Goal: Task Accomplishment & Management: Manage account settings

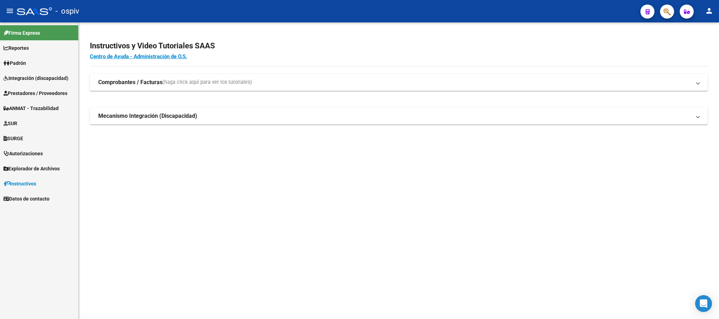
click at [667, 16] on span "button" at bounding box center [667, 12] width 7 height 14
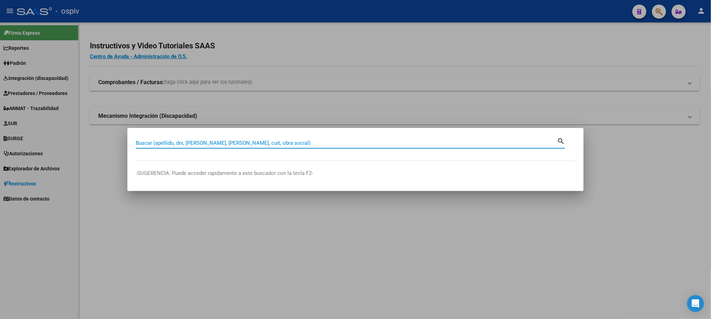
click at [193, 143] on input "Buscar (apellido, dni, cuil, nro traspaso, cuit, obra social)" at bounding box center [346, 143] width 421 height 6
paste input "27228856423"
type input "27228856423"
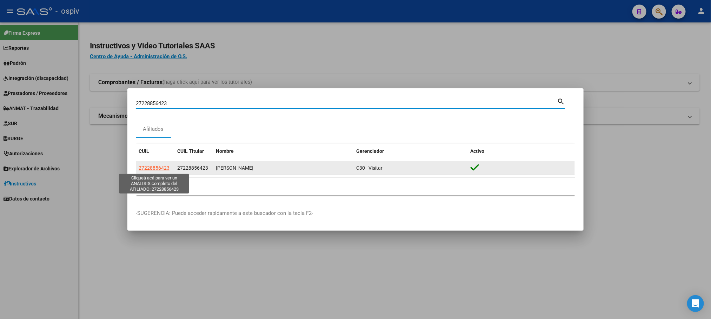
click at [162, 171] on span "27228856423" at bounding box center [154, 168] width 31 height 6
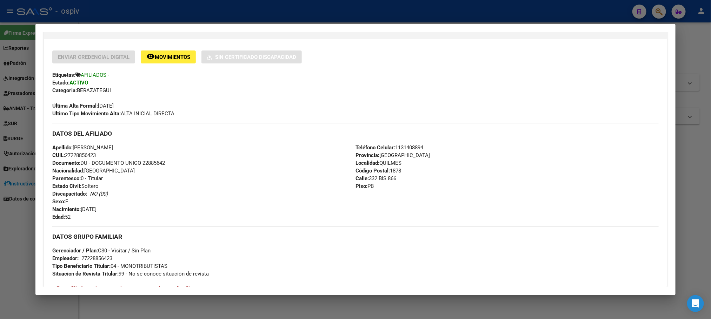
scroll to position [175, 0]
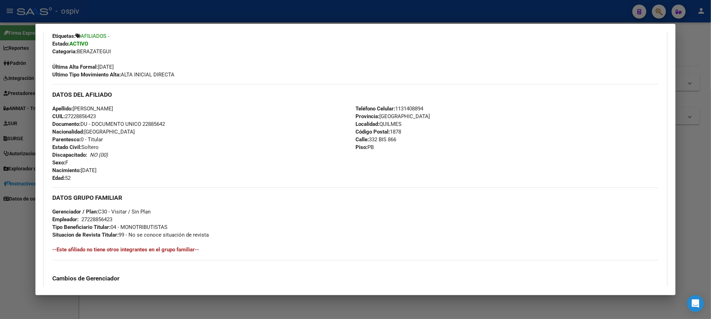
click at [179, 15] on div at bounding box center [355, 159] width 711 height 319
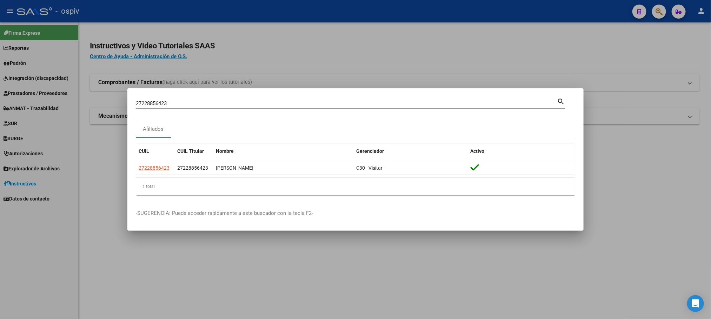
click at [175, 9] on div at bounding box center [355, 159] width 711 height 319
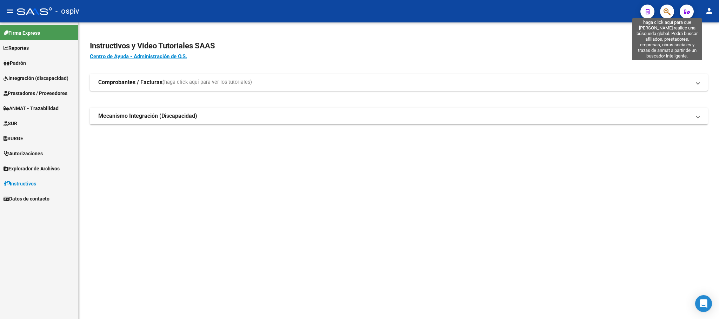
click at [665, 9] on icon "button" at bounding box center [667, 12] width 7 height 8
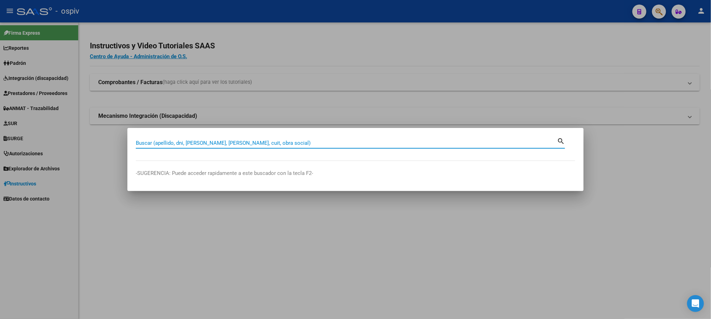
click at [151, 144] on input "Buscar (apellido, dni, cuil, nro traspaso, cuit, obra social)" at bounding box center [346, 143] width 421 height 6
paste input "27228896423"
type input "27228896423"
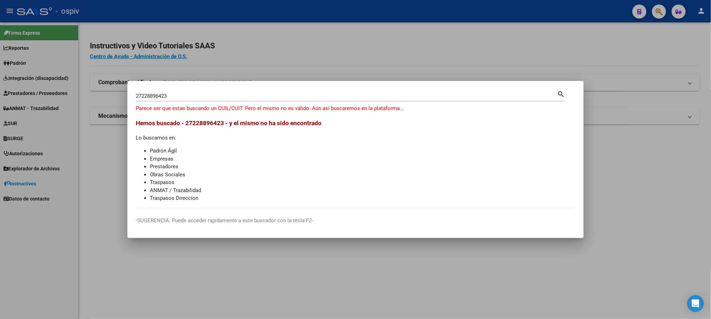
click at [333, 284] on div at bounding box center [355, 159] width 711 height 319
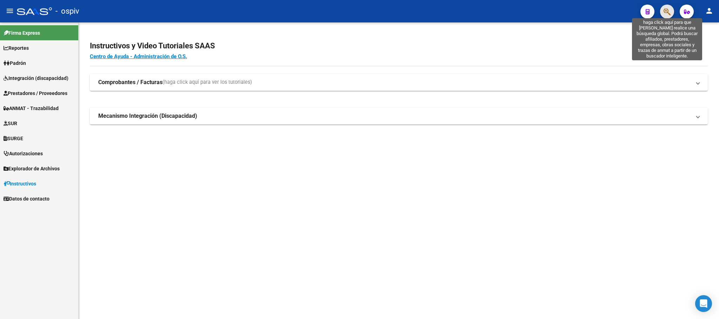
click at [667, 12] on icon "button" at bounding box center [667, 12] width 7 height 8
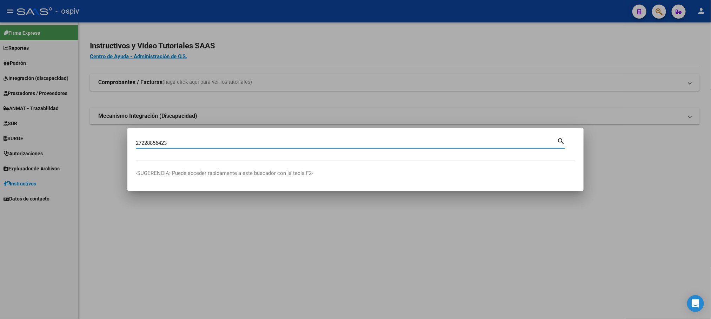
type input "27228856423"
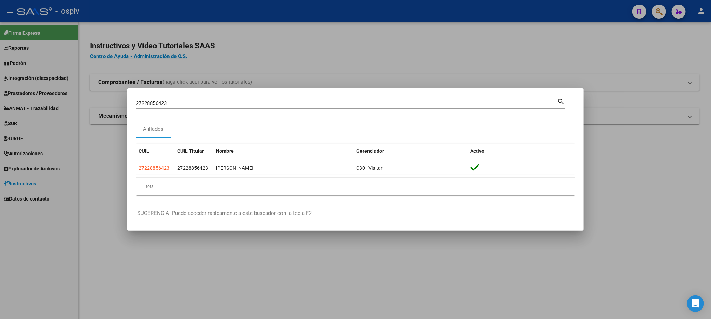
click at [417, 289] on div at bounding box center [355, 159] width 711 height 319
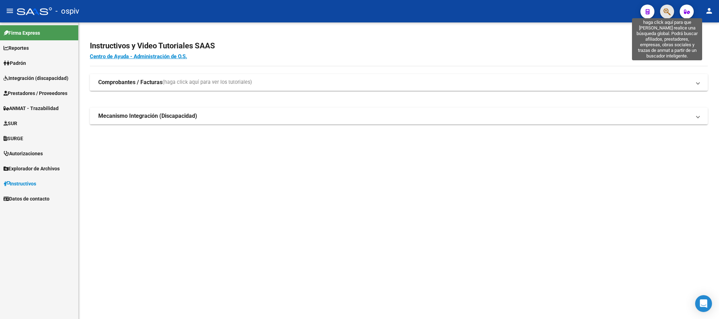
click at [668, 12] on icon "button" at bounding box center [667, 12] width 7 height 8
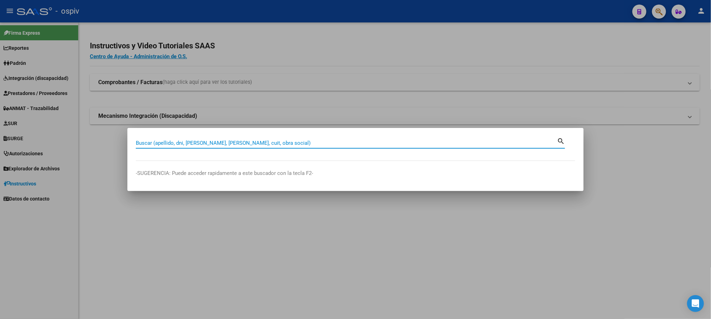
click at [191, 142] on input "Buscar (apellido, dni, cuil, nro traspaso, cuit, obra social)" at bounding box center [346, 143] width 421 height 6
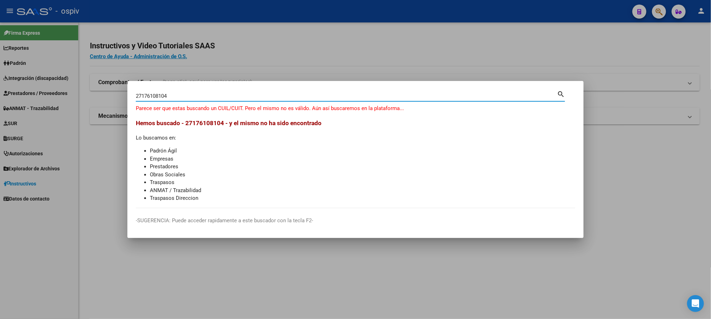
click at [175, 97] on input "27176108104" at bounding box center [346, 96] width 421 height 6
type input "27176108109"
click at [244, 80] on div "27176108109 Buscar (apellido, dni, cuil, nro traspaso, cuit, obra social) searc…" at bounding box center [355, 159] width 711 height 319
click at [308, 52] on div at bounding box center [355, 159] width 711 height 319
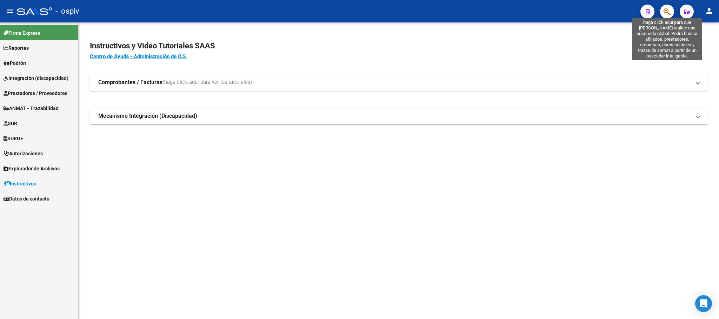
click at [671, 12] on icon "button" at bounding box center [667, 12] width 7 height 8
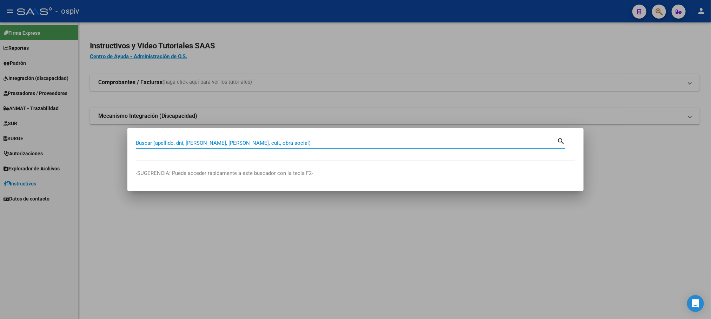
click at [330, 143] on input "Buscar (apellido, dni, cuil, nro traspaso, cuit, obra social)" at bounding box center [346, 143] width 421 height 6
paste input "27176108164"
type input "27176108164"
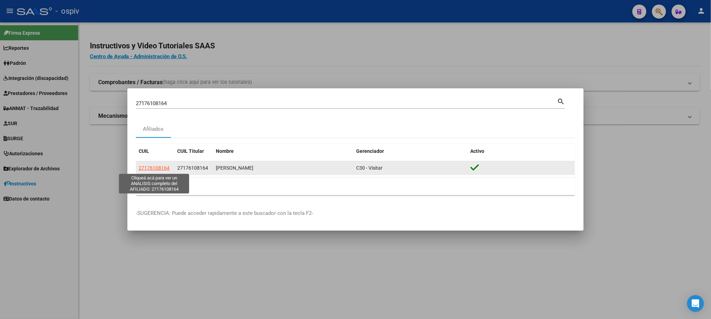
click at [159, 166] on span "27176108164" at bounding box center [154, 168] width 31 height 6
type textarea "27176108164"
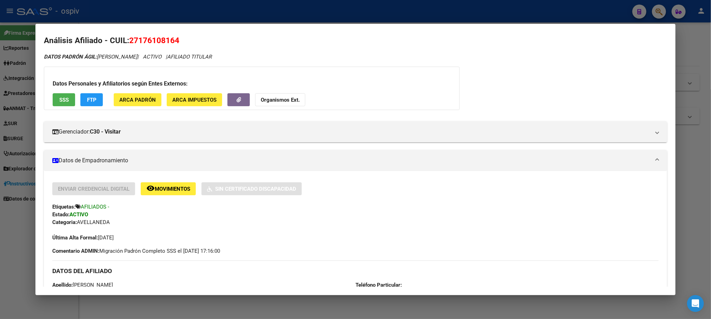
scroll to position [0, 0]
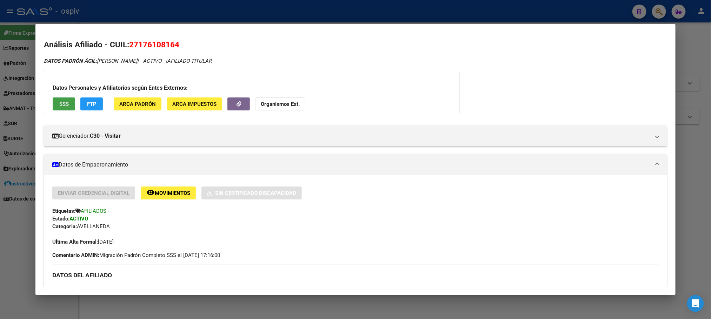
click at [60, 104] on span "SSS" at bounding box center [63, 104] width 9 height 6
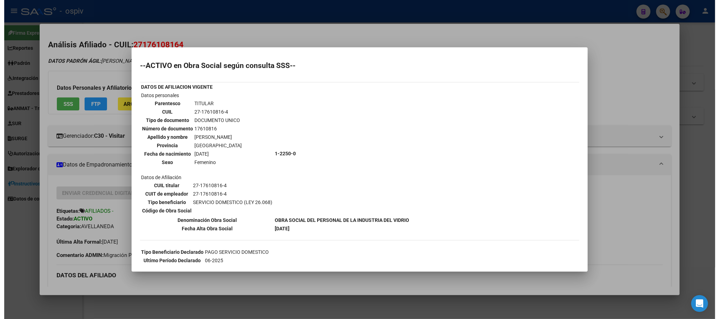
scroll to position [60, 0]
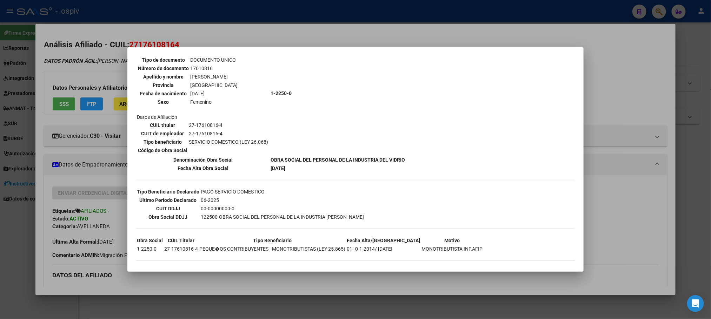
click at [276, 15] on div at bounding box center [355, 159] width 711 height 319
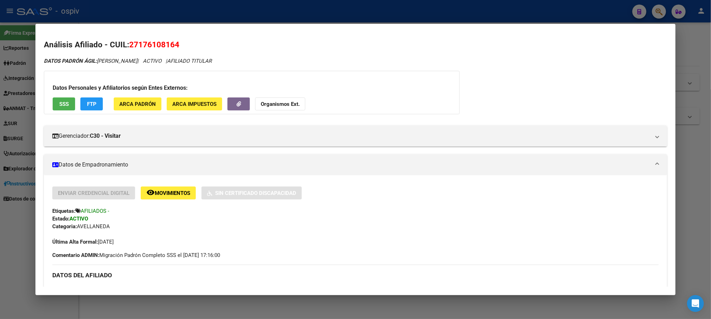
click at [362, 9] on div at bounding box center [355, 159] width 711 height 319
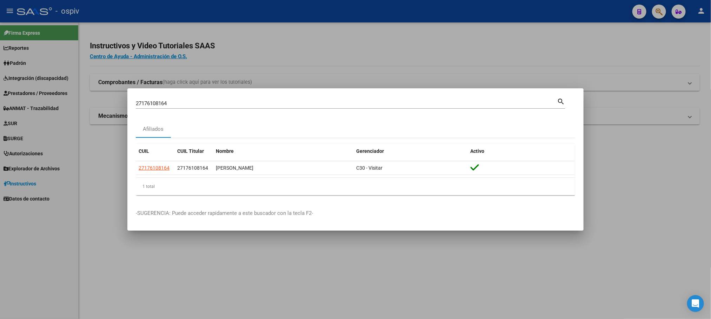
click at [362, 8] on div at bounding box center [355, 159] width 711 height 319
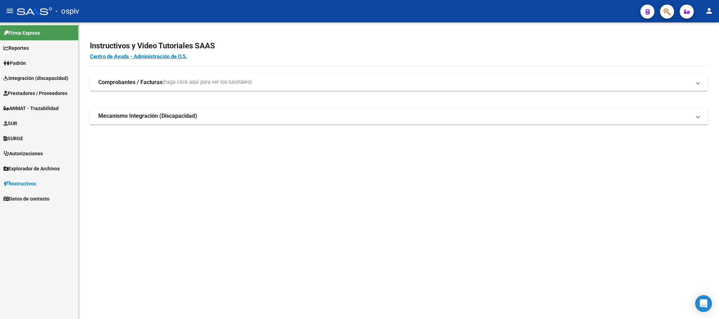
click at [25, 75] on span "Integración (discapacidad)" at bounding box center [36, 78] width 65 height 8
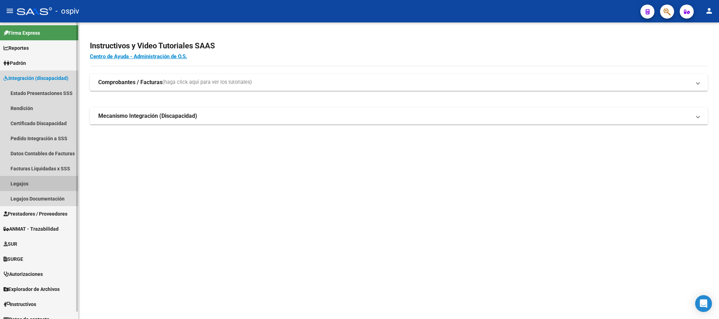
click at [15, 183] on link "Legajos" at bounding box center [39, 183] width 78 height 15
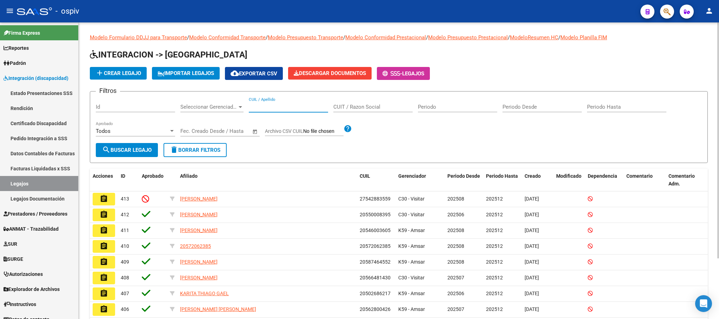
click at [276, 107] on input "CUIL / Apellido" at bounding box center [288, 107] width 79 height 6
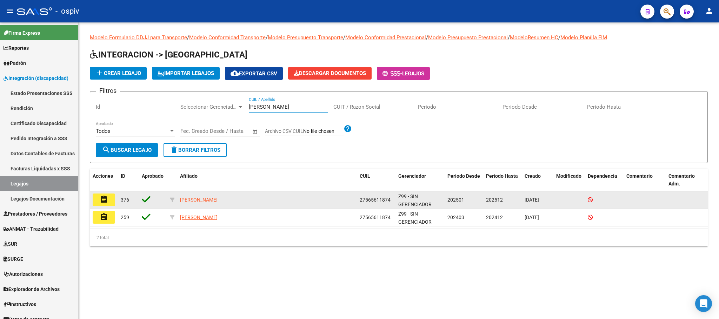
type input "ABREGO"
click at [103, 200] on mat-icon "assignment" at bounding box center [104, 200] width 8 height 8
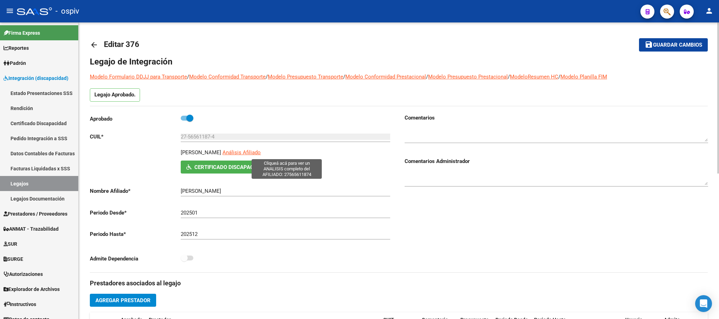
click at [261, 154] on span "Análisis Afiliado" at bounding box center [242, 153] width 38 height 6
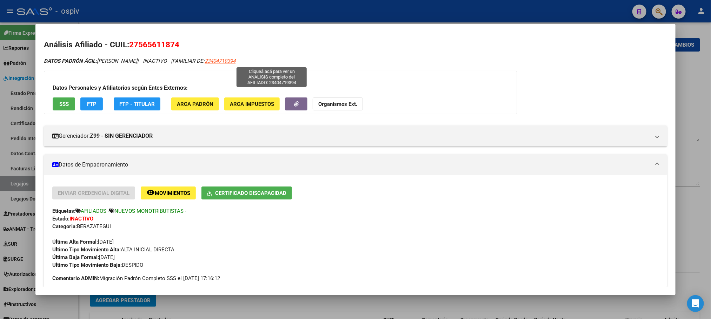
click at [236, 62] on span "23404719394" at bounding box center [220, 61] width 31 height 6
type textarea "23404719394"
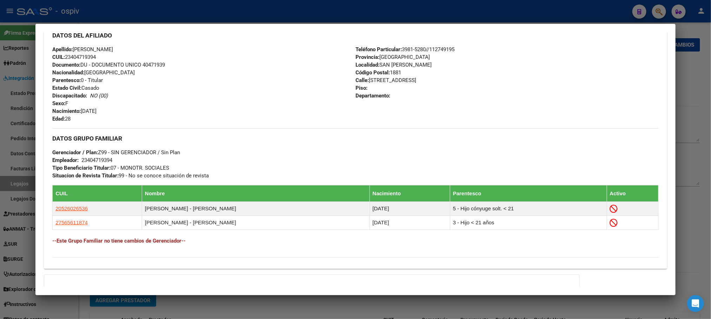
scroll to position [175, 0]
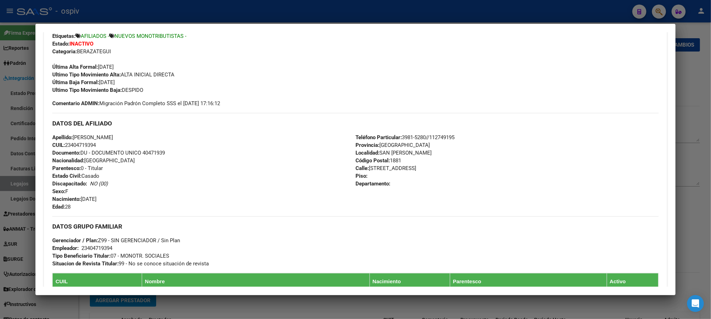
click at [164, 9] on div at bounding box center [355, 159] width 711 height 319
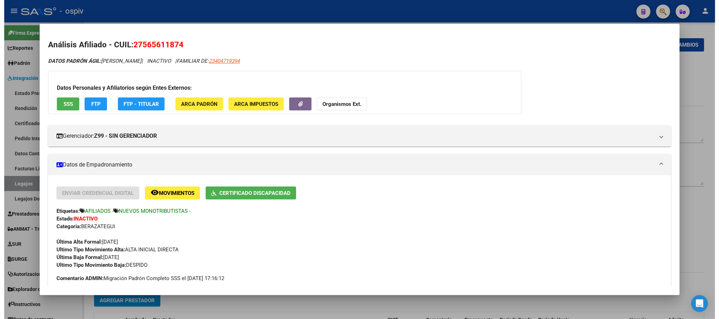
scroll to position [88, 0]
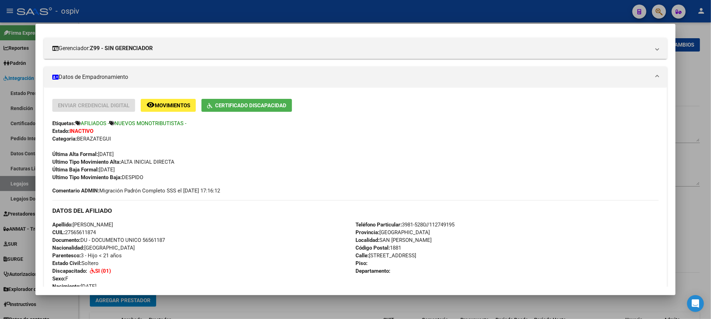
click at [532, 15] on div at bounding box center [355, 159] width 711 height 319
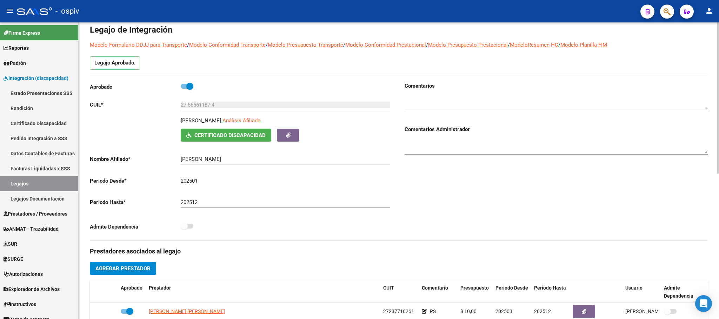
scroll to position [0, 0]
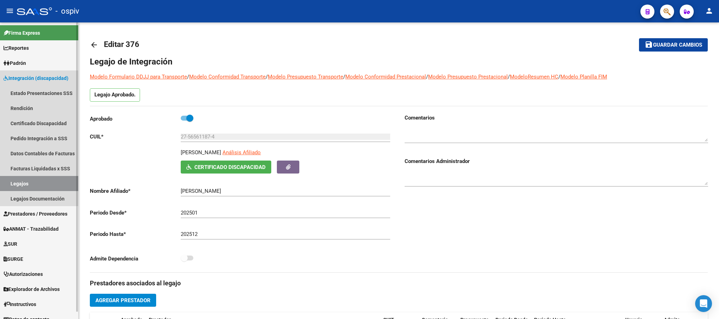
click at [40, 184] on link "Legajos" at bounding box center [39, 183] width 78 height 15
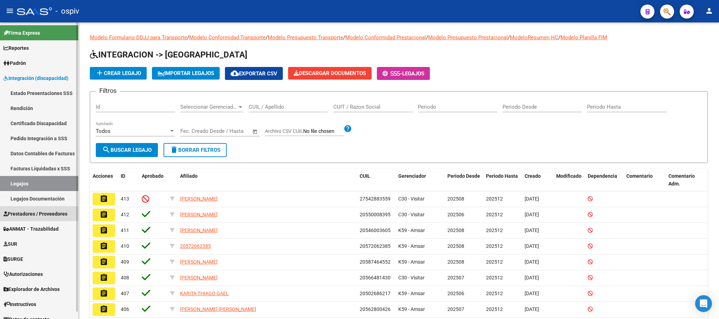
click at [28, 215] on span "Prestadores / Proveedores" at bounding box center [36, 214] width 64 height 8
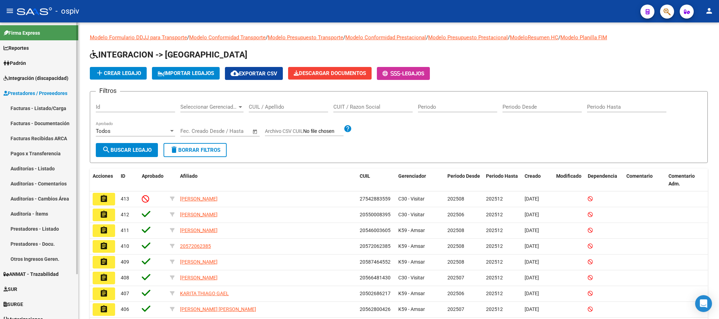
click at [34, 106] on link "Facturas - Listado/Carga" at bounding box center [39, 108] width 78 height 15
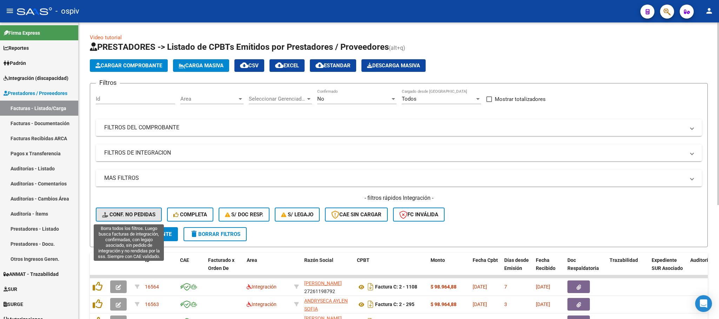
click at [133, 214] on span "Conf. no pedidas" at bounding box center [128, 215] width 53 height 6
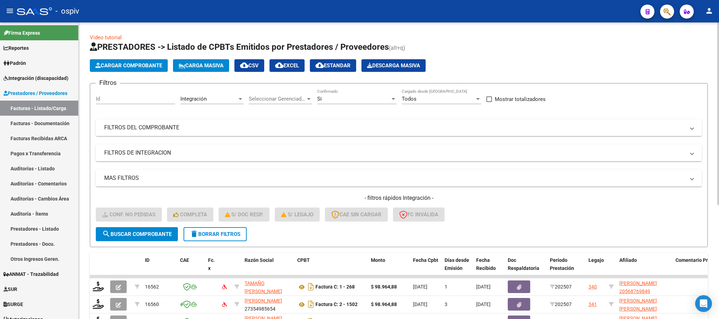
click at [669, 134] on mat-expansion-panel-header "FILTROS DEL COMPROBANTE" at bounding box center [399, 127] width 606 height 17
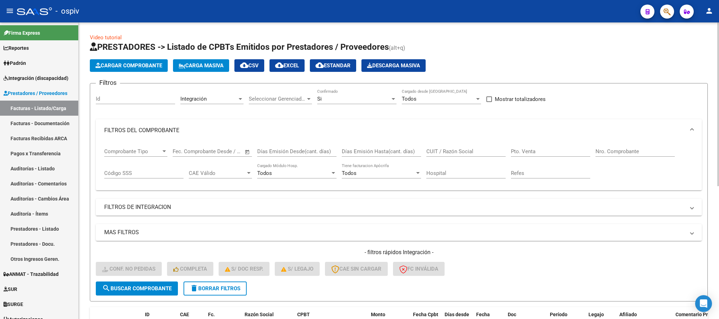
click at [621, 153] on input "Nro. Comprobante" at bounding box center [635, 152] width 79 height 6
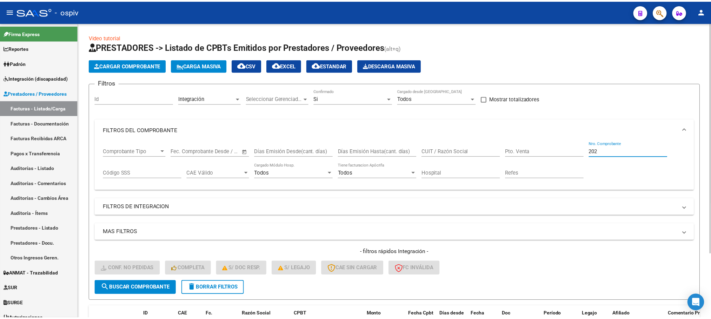
scroll to position [82, 0]
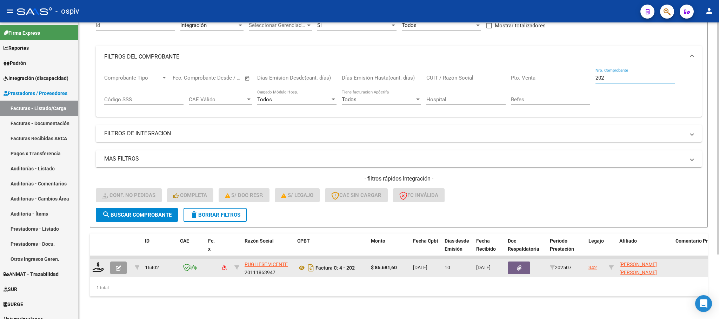
type input "202"
click at [118, 266] on icon "button" at bounding box center [118, 268] width 5 height 5
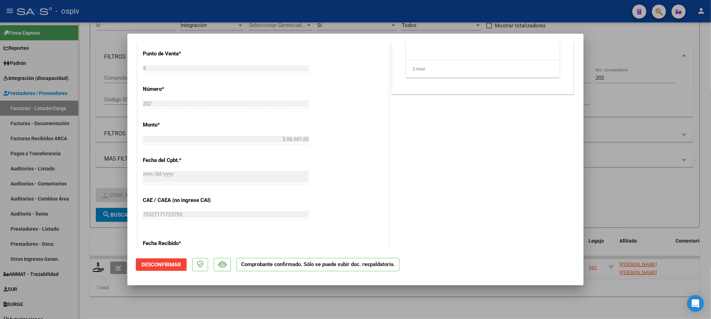
scroll to position [189, 0]
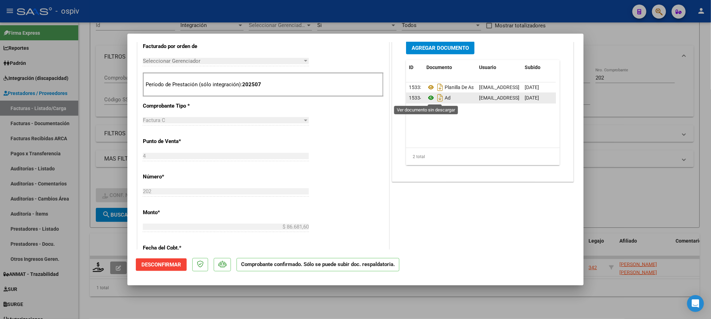
click at [428, 100] on icon at bounding box center [431, 98] width 9 height 8
click at [365, 19] on div at bounding box center [355, 159] width 711 height 319
type input "$ 0,00"
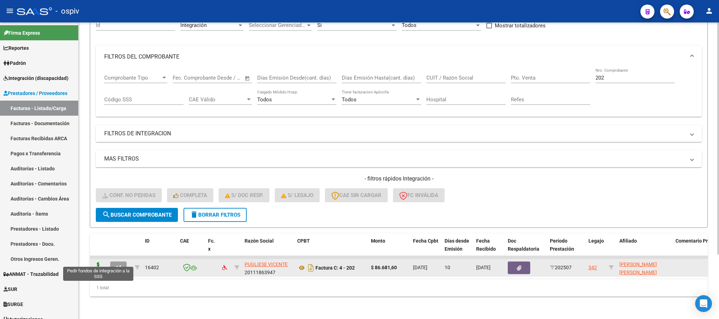
click at [98, 263] on icon at bounding box center [98, 268] width 11 height 10
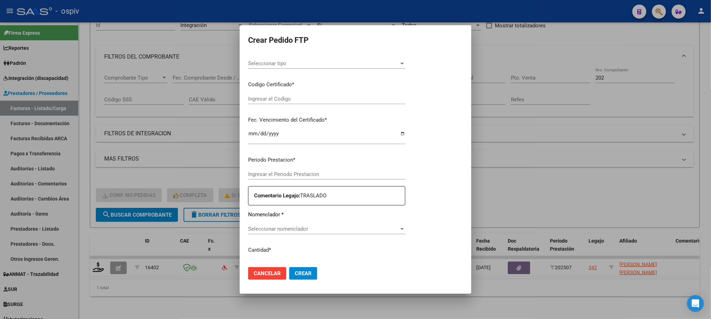
type input "202507"
type input "$ 86.681,60"
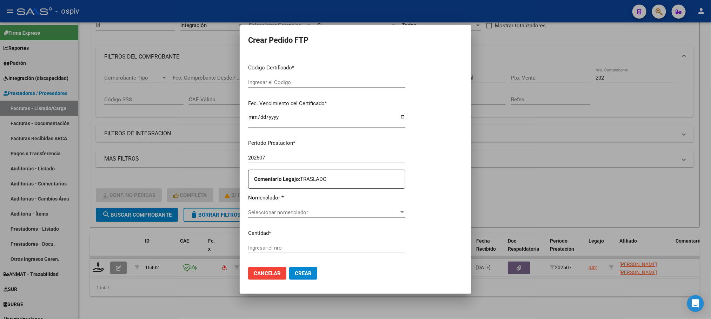
type input "ARG01000250900582023051820330518COR234"
type input "2033-05-18"
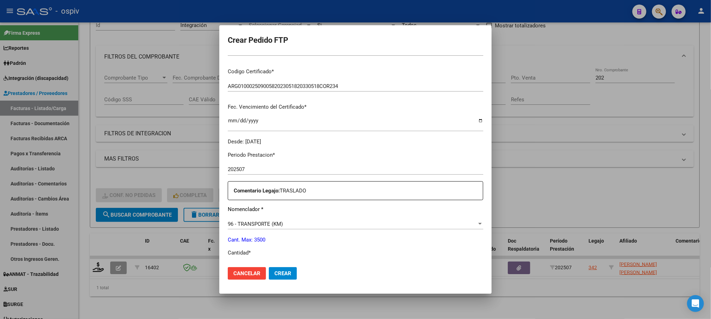
scroll to position [175, 0]
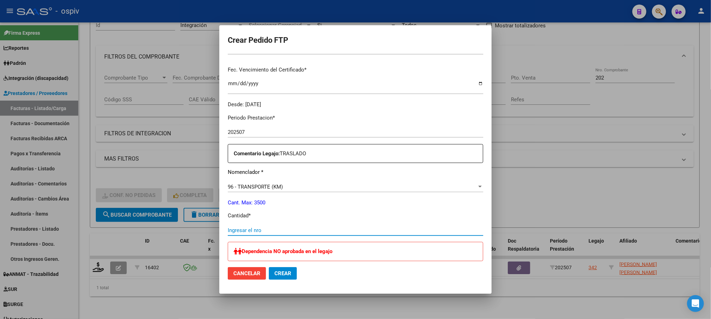
click at [286, 229] on input "Ingresar el nro" at bounding box center [356, 230] width 256 height 6
type input "160"
click at [269, 268] on button "Crear" at bounding box center [283, 274] width 28 height 13
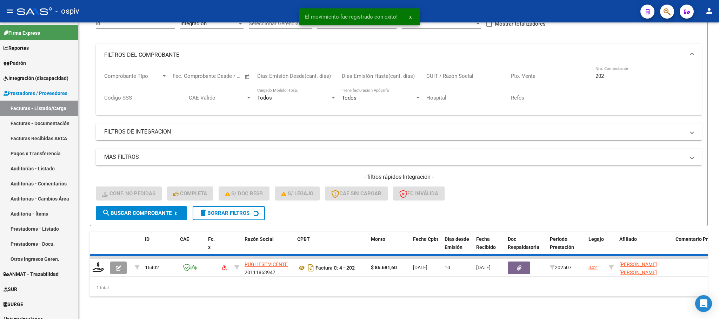
scroll to position [69, 0]
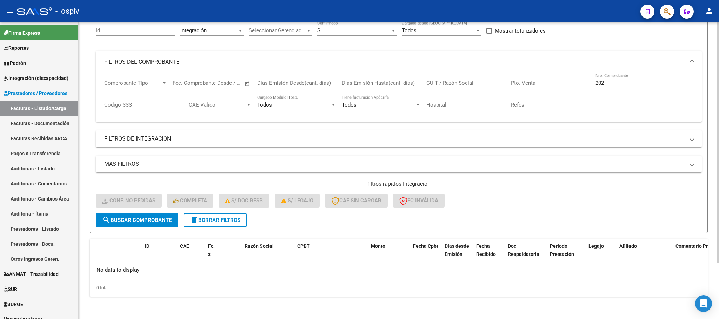
click at [630, 79] on div "202 Nro. Comprobante" at bounding box center [635, 80] width 79 height 15
type input "2"
type input "197"
drag, startPoint x: 133, startPoint y: 217, endPoint x: 167, endPoint y: 217, distance: 34.4
click at [133, 218] on span "search Buscar Comprobante" at bounding box center [137, 220] width 70 height 6
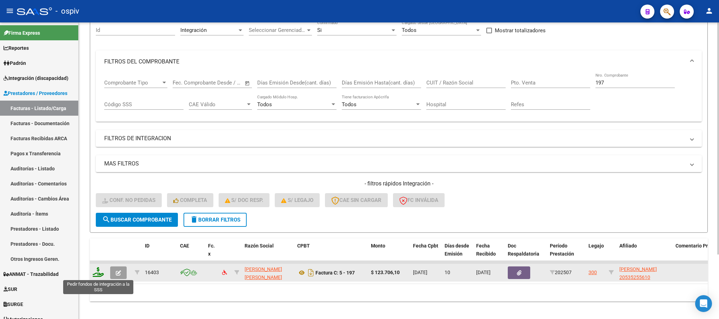
click at [95, 275] on icon at bounding box center [98, 273] width 11 height 10
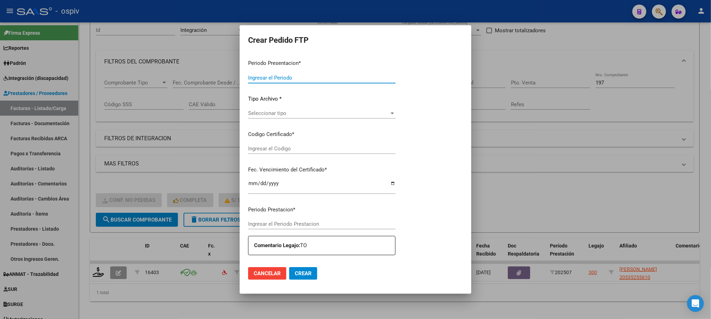
type input "202507"
type input "$ 123.706,10"
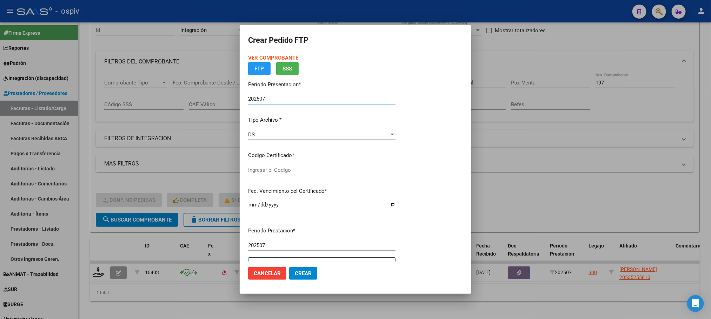
type input "ARG02000535255612022110720271107BSAS370"
type input "2027-11-07"
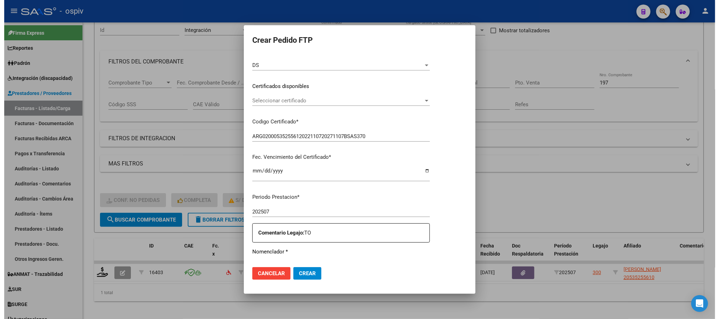
scroll to position [175, 0]
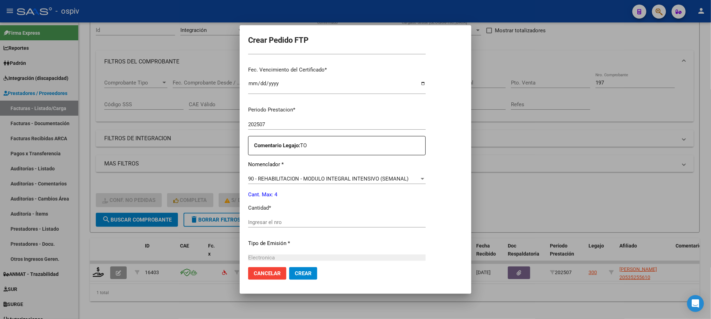
click at [324, 220] on input "Ingresar el nro" at bounding box center [337, 222] width 178 height 6
type input "4"
click at [289, 268] on button "Crear" at bounding box center [303, 274] width 28 height 13
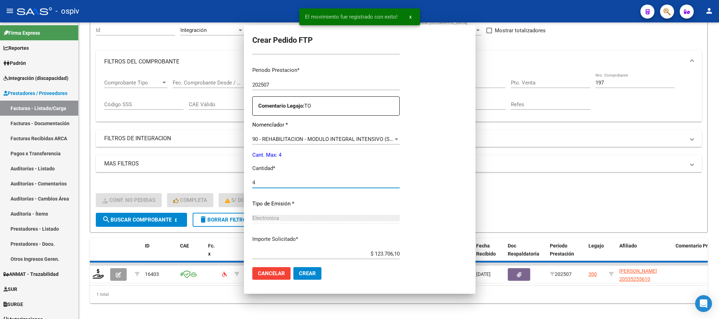
scroll to position [0, 0]
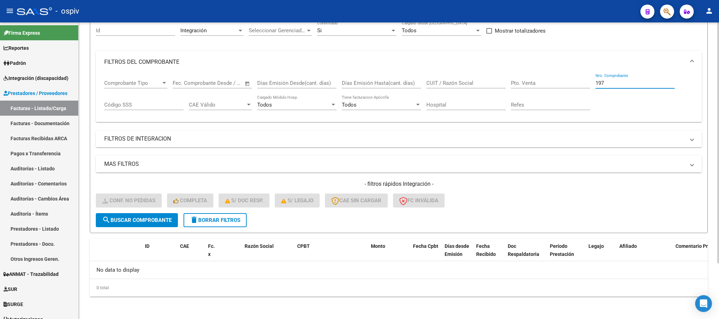
click at [613, 85] on input "197" at bounding box center [635, 83] width 79 height 6
type input "1"
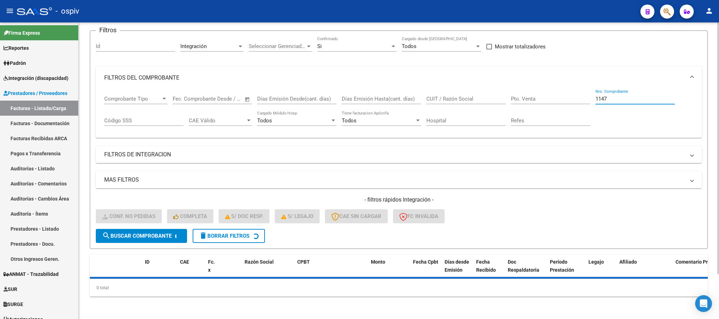
scroll to position [69, 0]
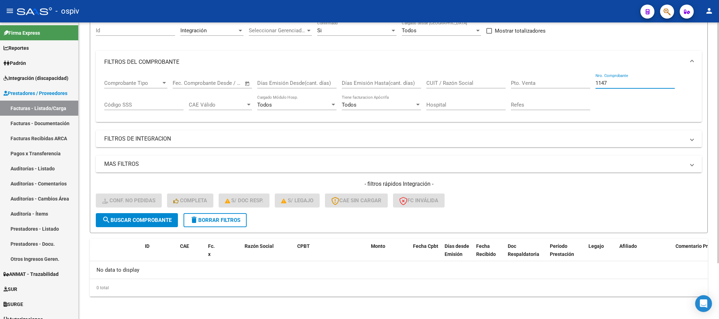
click at [624, 84] on input "1147" at bounding box center [635, 83] width 79 height 6
click at [614, 83] on input "1147" at bounding box center [635, 83] width 79 height 6
type input "1"
click at [612, 82] on input "1147" at bounding box center [635, 83] width 79 height 6
type input "1"
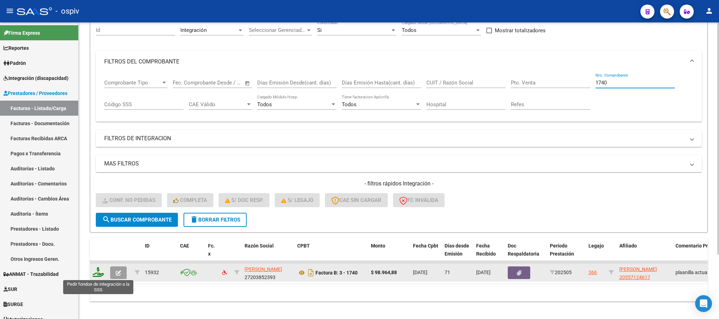
type input "1740"
click at [95, 275] on icon at bounding box center [98, 273] width 11 height 10
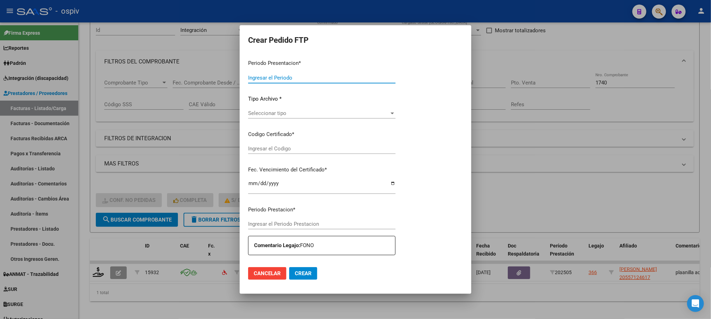
type input "202507"
type input "202505"
type input "$ 98.964,88"
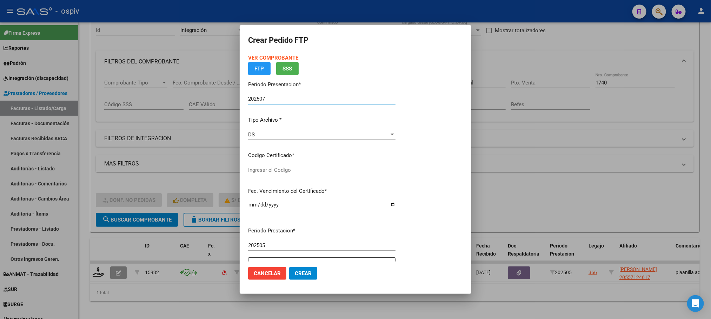
type input "ARG02000557124612023022220280222SFE168"
type input "2028-02-22"
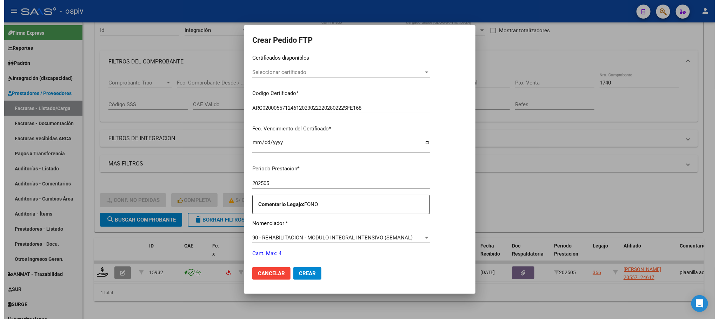
scroll to position [175, 0]
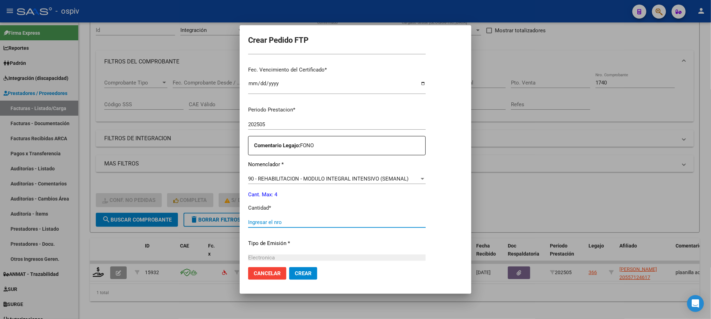
click at [369, 221] on input "Ingresar el nro" at bounding box center [337, 222] width 178 height 6
type input "4"
click at [289, 268] on button "Crear" at bounding box center [303, 274] width 28 height 13
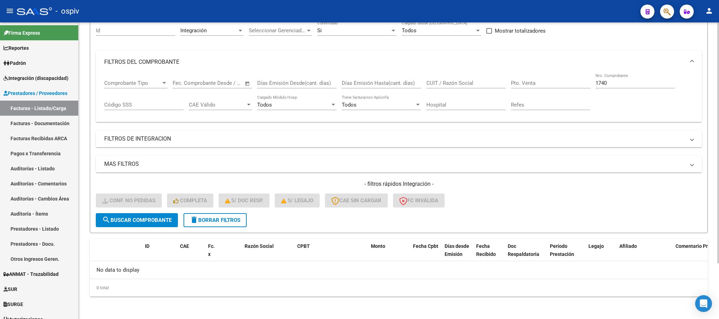
click at [618, 79] on div "1740 Nro. Comprobante" at bounding box center [635, 80] width 79 height 15
type input "1"
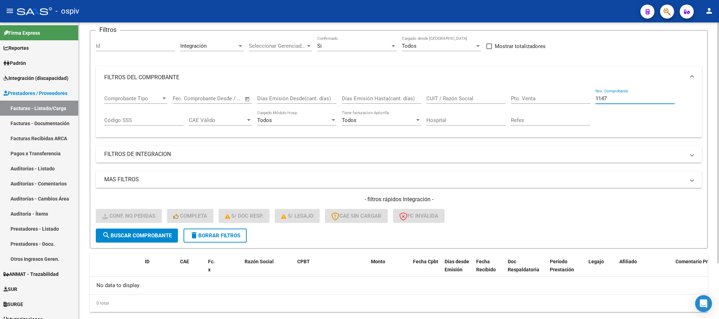
scroll to position [69, 0]
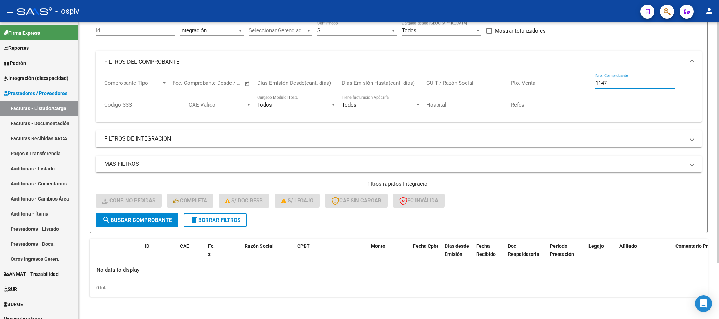
type input "1147"
click at [217, 220] on span "delete Borrar Filtros" at bounding box center [215, 220] width 51 height 6
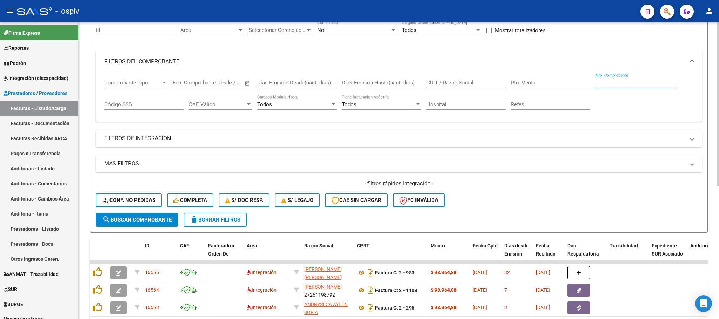
click at [632, 81] on input "Nro. Comprobante" at bounding box center [635, 83] width 79 height 6
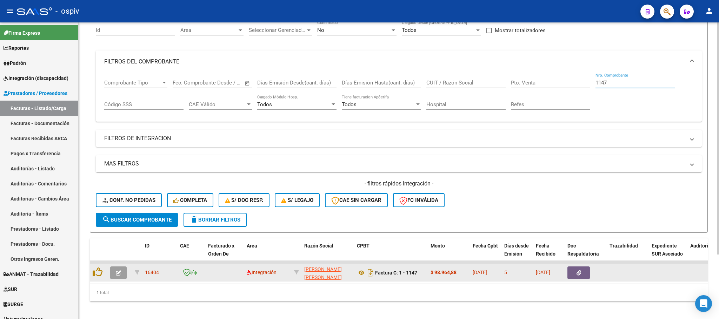
type input "1147"
click at [118, 274] on icon "button" at bounding box center [118, 273] width 5 height 5
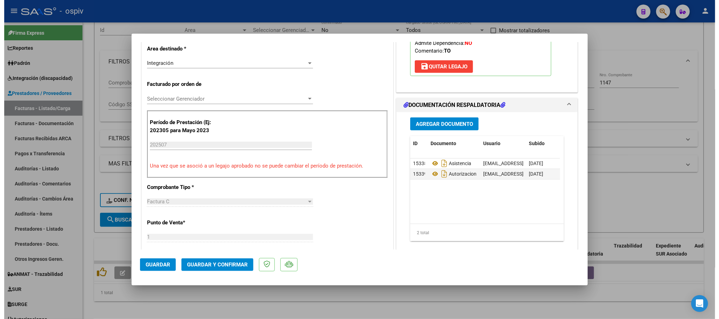
scroll to position [175, 0]
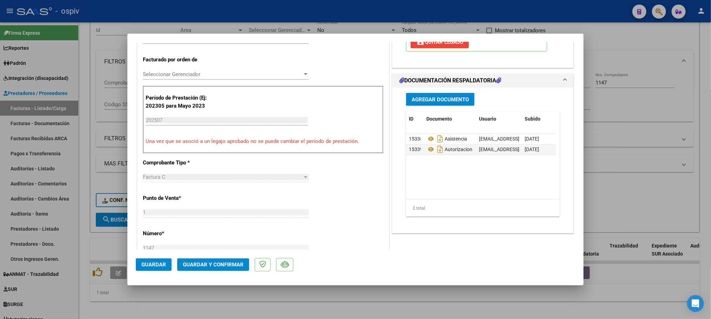
click at [212, 269] on button "Guardar y Confirmar" at bounding box center [213, 265] width 72 height 13
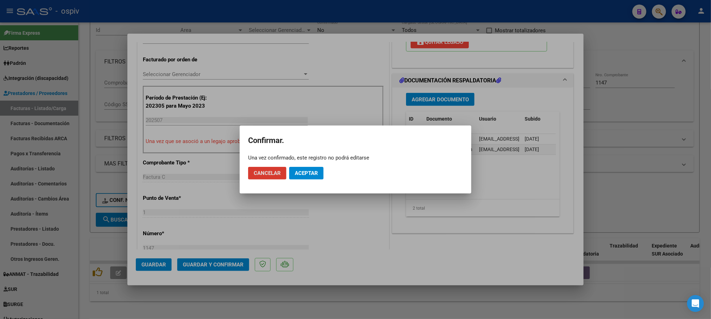
click at [313, 173] on span "Aceptar" at bounding box center [306, 173] width 23 height 6
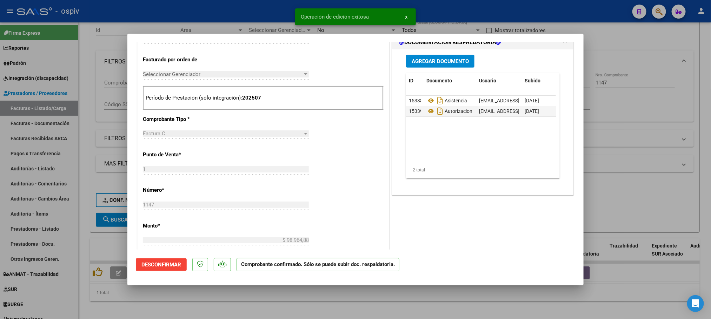
click at [628, 52] on div at bounding box center [355, 159] width 711 height 319
type input "$ 0,00"
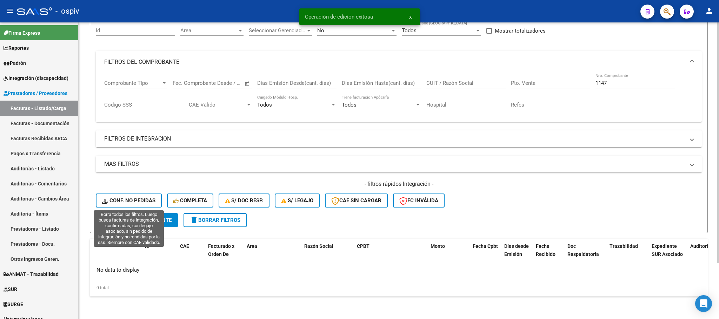
click at [125, 196] on button "Conf. no pedidas" at bounding box center [129, 201] width 66 height 14
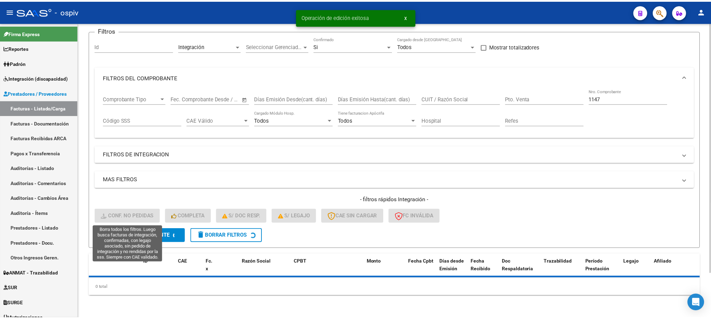
scroll to position [69, 0]
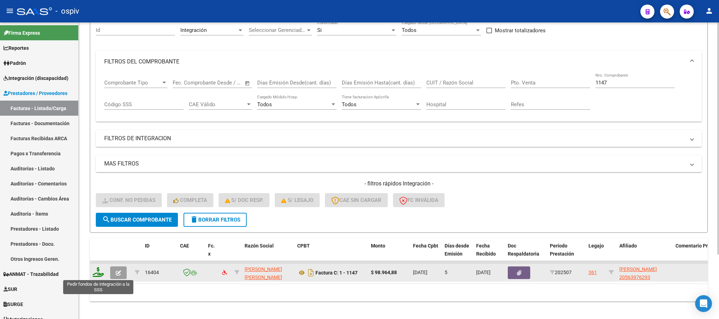
click at [95, 275] on icon at bounding box center [98, 273] width 11 height 10
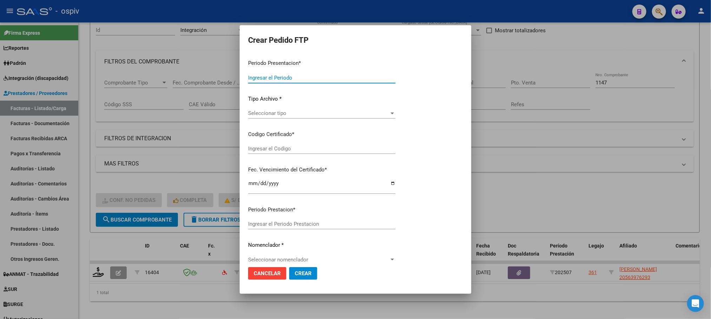
type input "202507"
type input "$ 98.964,88"
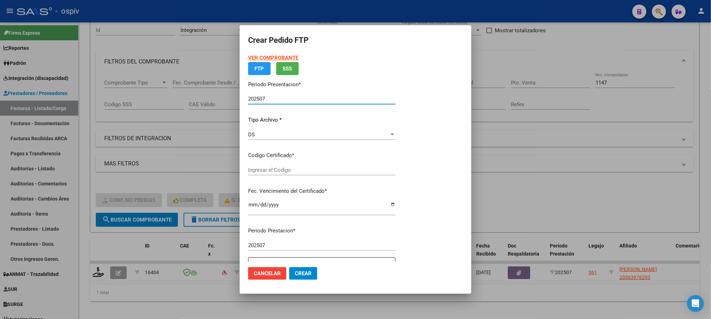
type input "ARG02000563976292021111620261116BS330"
type input "2026-11-16"
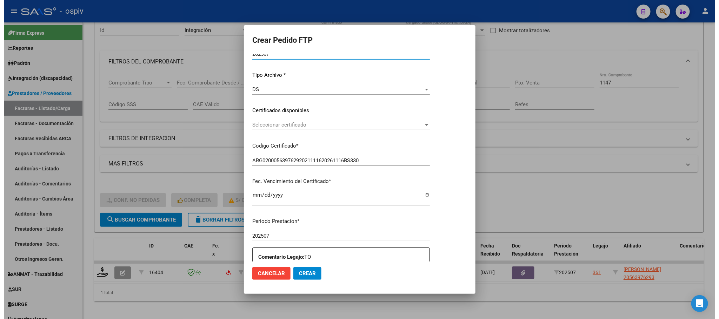
scroll to position [175, 0]
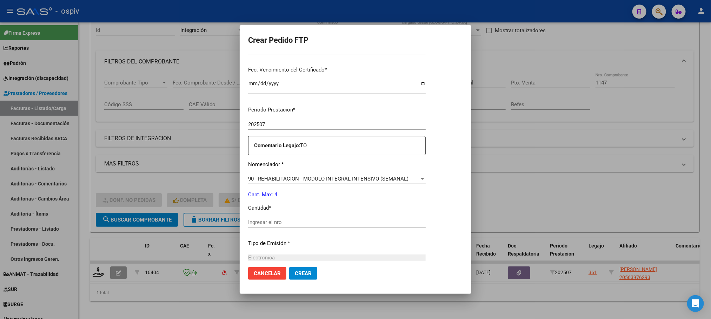
click at [335, 221] on input "Ingresar el nro" at bounding box center [337, 222] width 178 height 6
type input "4"
click at [289, 268] on button "Crear" at bounding box center [303, 274] width 28 height 13
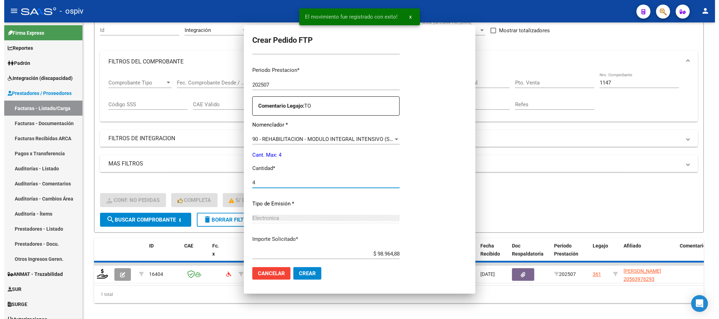
scroll to position [0, 0]
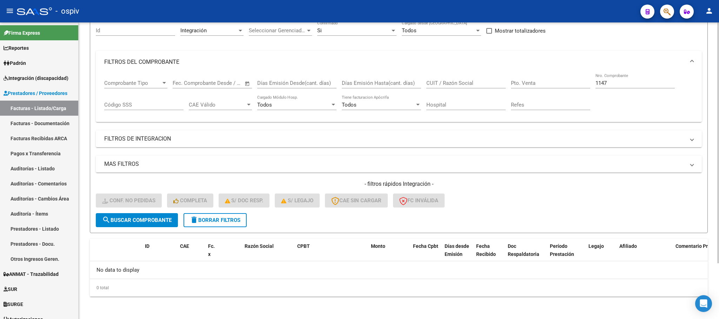
drag, startPoint x: 629, startPoint y: 83, endPoint x: 627, endPoint y: 87, distance: 4.6
click at [629, 82] on input "1147" at bounding box center [635, 83] width 79 height 6
type input "1"
type input "1160"
click at [120, 217] on span "search Buscar Comprobante" at bounding box center [137, 220] width 70 height 6
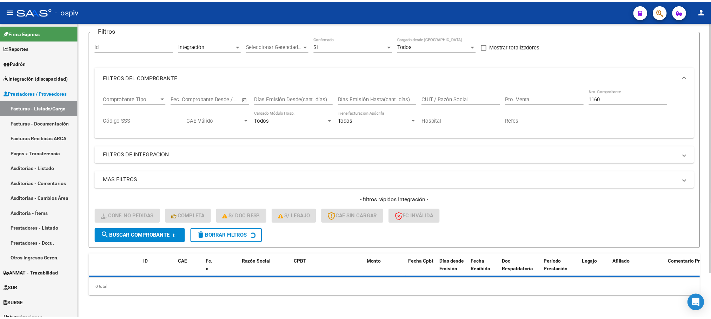
scroll to position [69, 0]
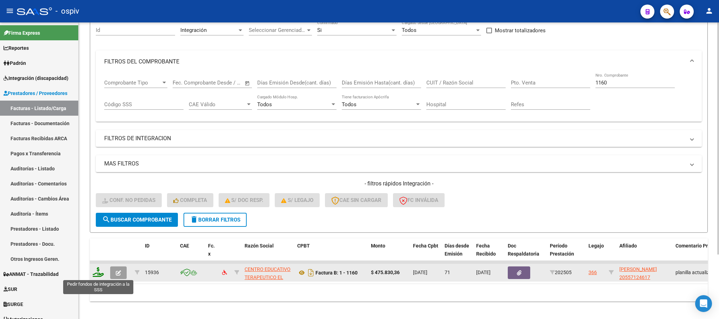
click at [99, 271] on icon at bounding box center [98, 273] width 11 height 10
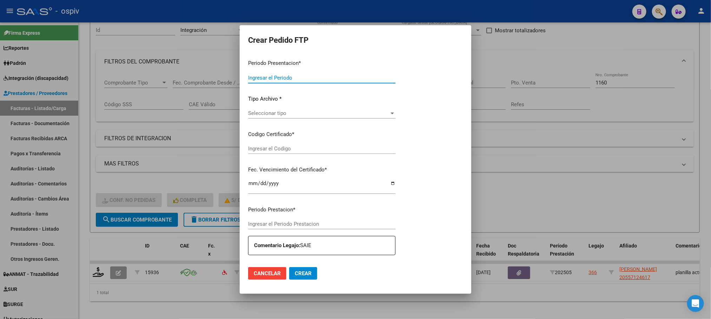
type input "202507"
type input "202505"
type input "$ 475.830,36"
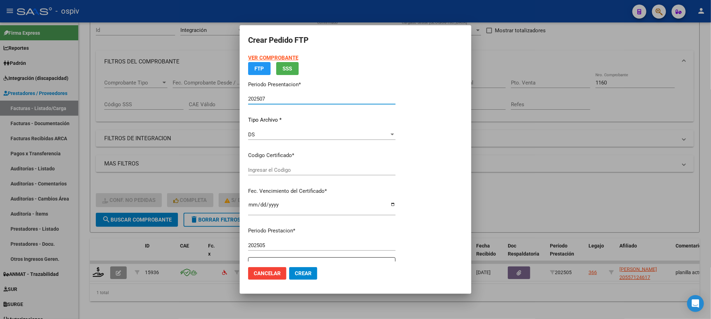
type input "ARG02000557124612023022220280222SFE168"
type input "2028-02-22"
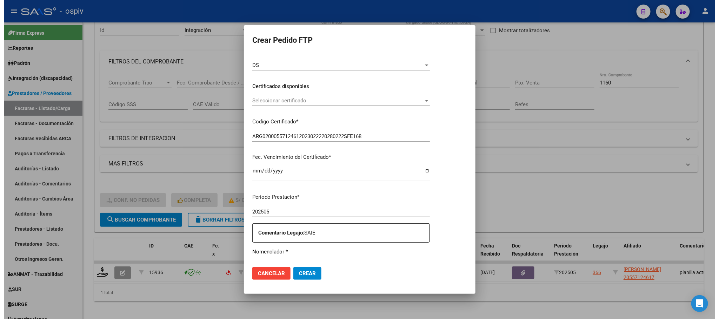
scroll to position [175, 0]
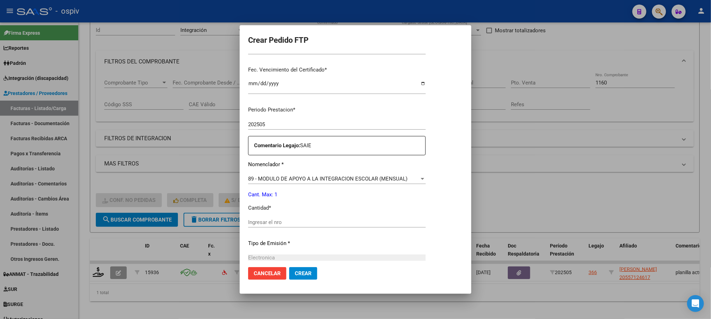
click at [288, 220] on input "Ingresar el nro" at bounding box center [337, 222] width 178 height 6
type input "1"
click at [289, 268] on button "Crear" at bounding box center [303, 274] width 28 height 13
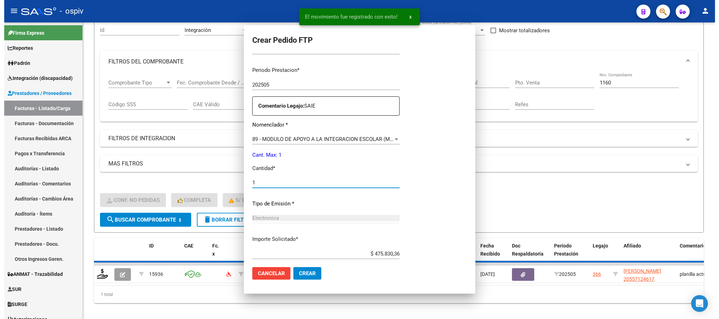
scroll to position [0, 0]
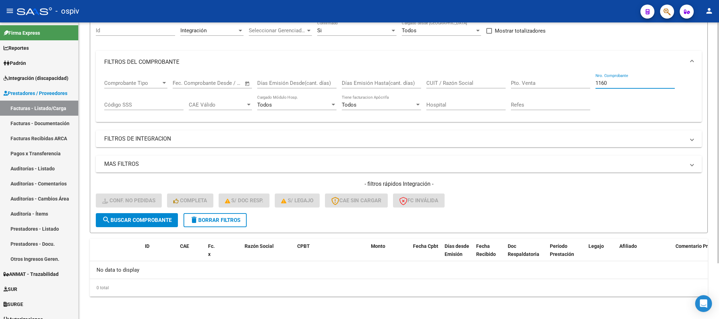
click at [621, 83] on input "1160" at bounding box center [635, 83] width 79 height 6
type input "1"
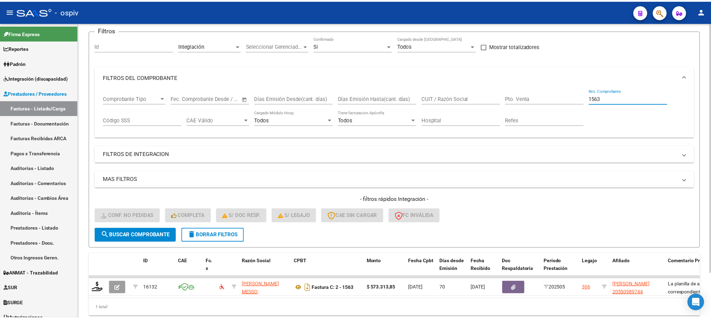
scroll to position [69, 0]
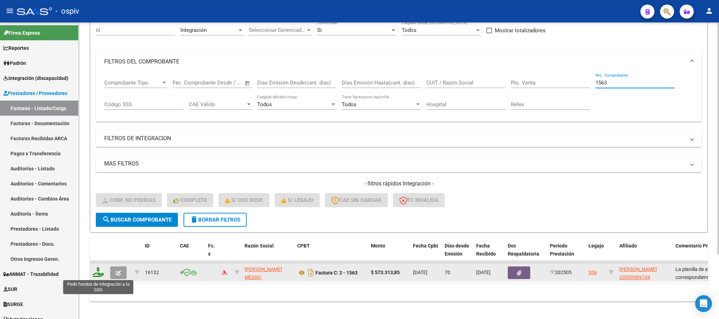
type input "1563"
click at [99, 275] on icon at bounding box center [98, 273] width 11 height 10
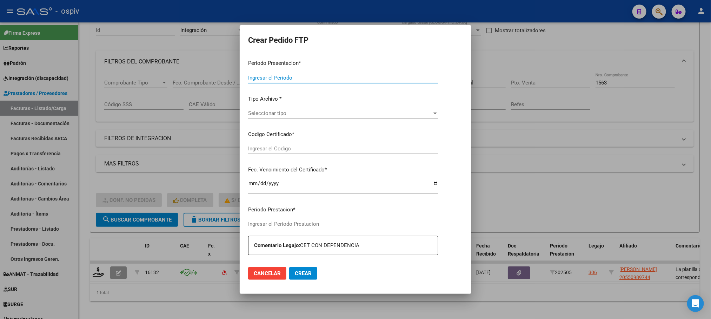
type input "202507"
type input "202505"
type input "$ 573.313,85"
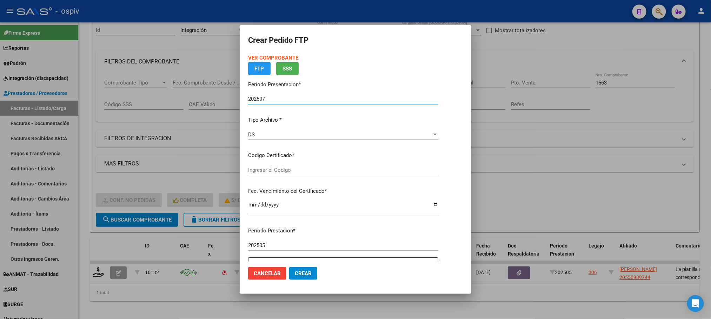
type input "ARG02000550989742024010320260103SFE168"
type input "2026-01-03"
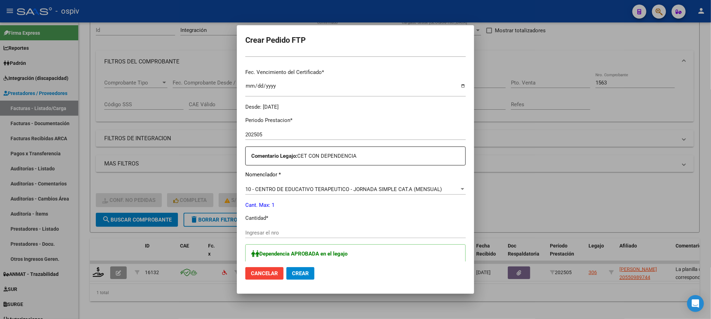
scroll to position [175, 0]
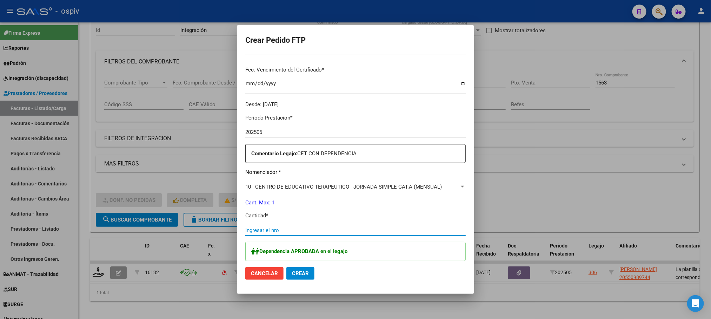
click at [330, 230] on input "Ingresar el nro" at bounding box center [355, 230] width 220 height 6
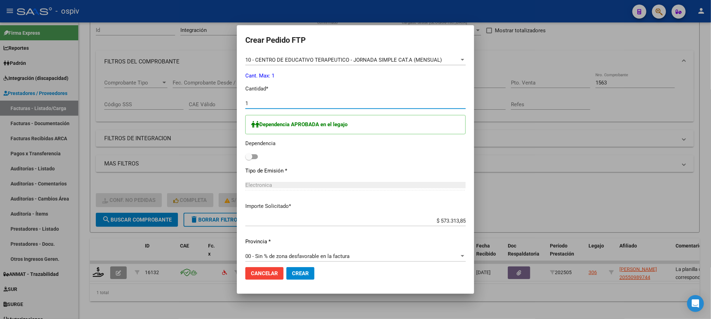
scroll to position [309, 0]
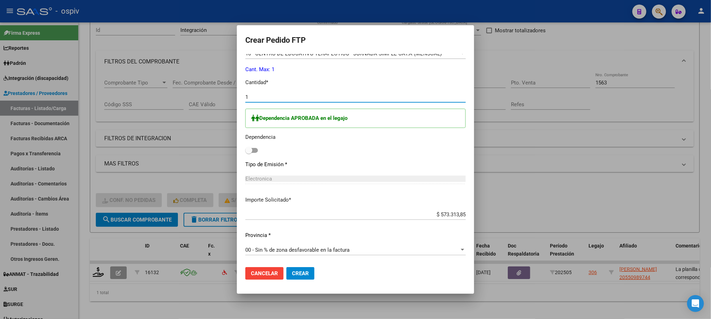
type input "1"
click at [245, 150] on span at bounding box center [248, 150] width 7 height 7
click at [249, 153] on input "checkbox" at bounding box center [249, 153] width 0 height 0
checkbox input "true"
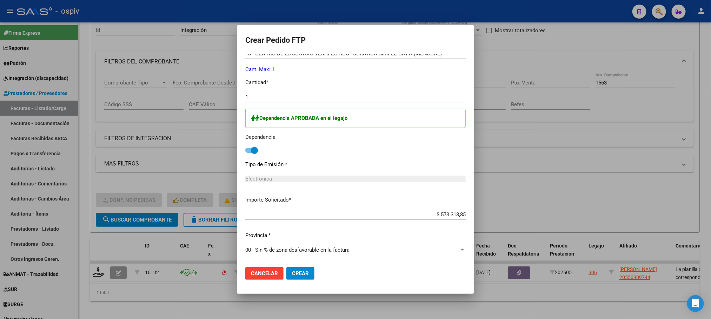
click at [292, 274] on span "Crear" at bounding box center [300, 274] width 17 height 6
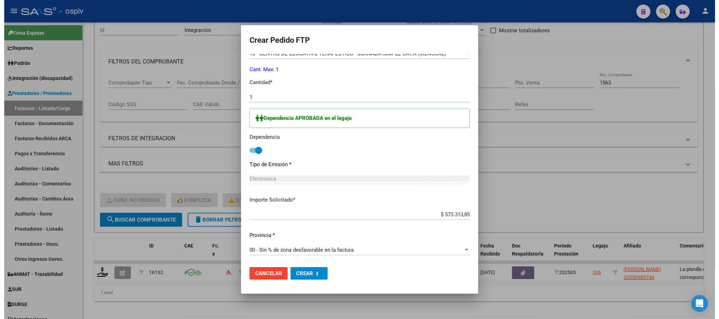
scroll to position [0, 0]
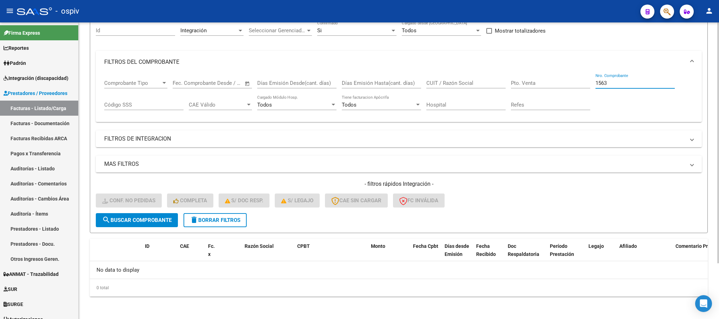
drag, startPoint x: 613, startPoint y: 82, endPoint x: 573, endPoint y: 123, distance: 57.3
click at [615, 81] on input "1563" at bounding box center [635, 83] width 79 height 6
type input "1"
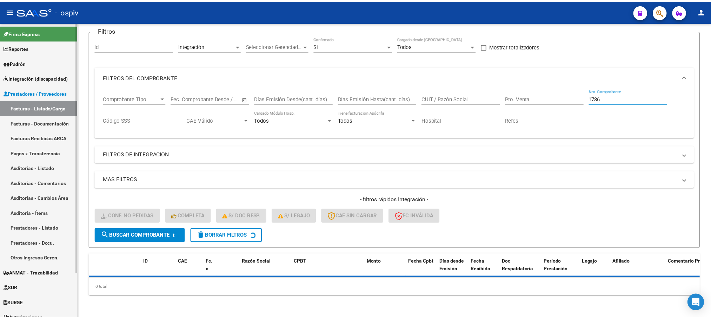
scroll to position [69, 0]
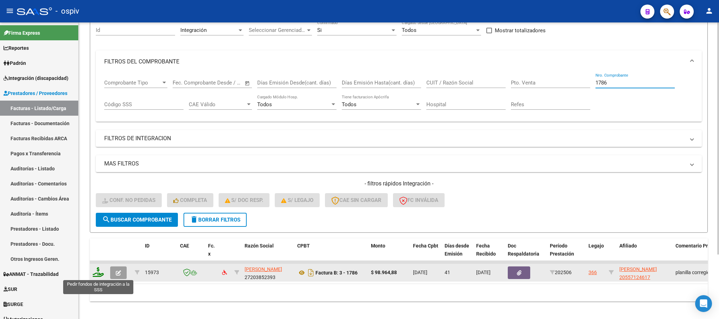
type input "1786"
click at [99, 272] on icon at bounding box center [98, 273] width 11 height 10
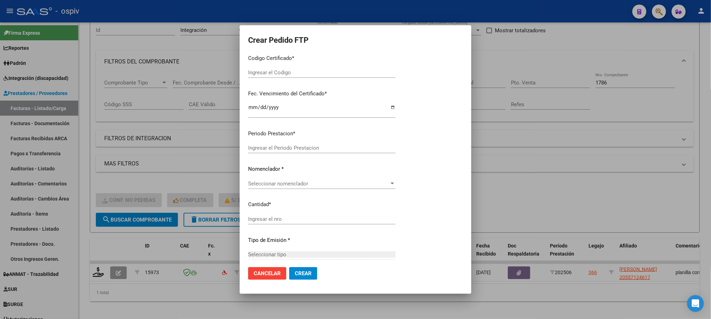
type input "202507"
type input "202506"
type input "$ 98.964,88"
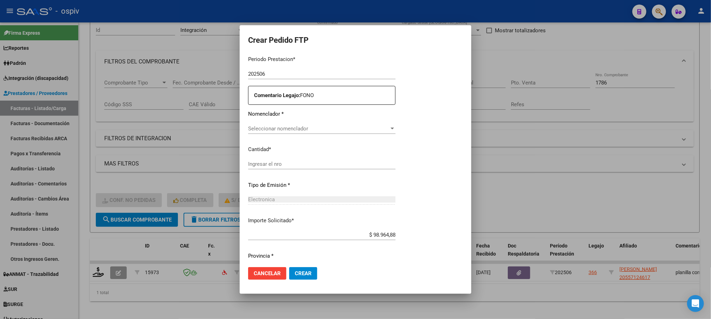
type input "ARG02000557124612023022220280222SFE168"
type input "2028-02-22"
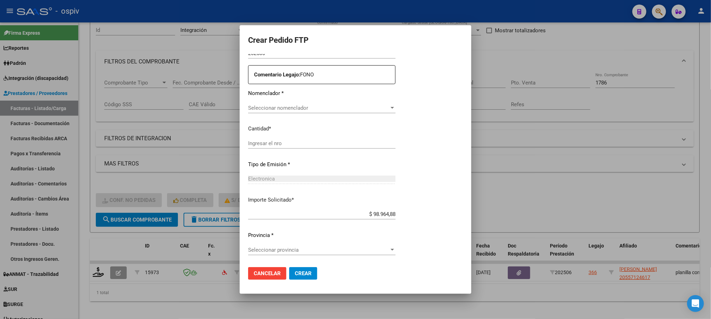
scroll to position [226, 0]
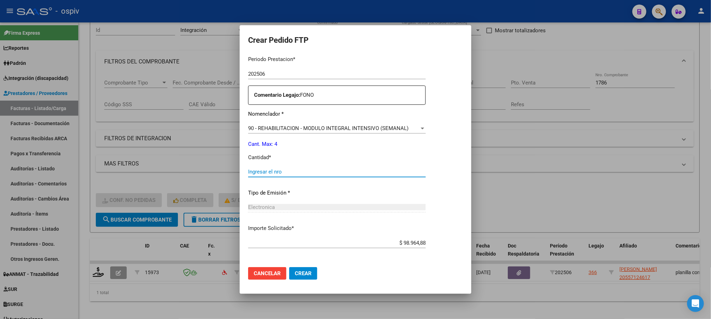
click at [311, 172] on input "Ingresar el nro" at bounding box center [337, 172] width 178 height 6
click at [323, 172] on input "Ingresar el nro" at bounding box center [337, 172] width 178 height 6
type input "4"
click at [308, 272] on span "Crear" at bounding box center [303, 274] width 17 height 6
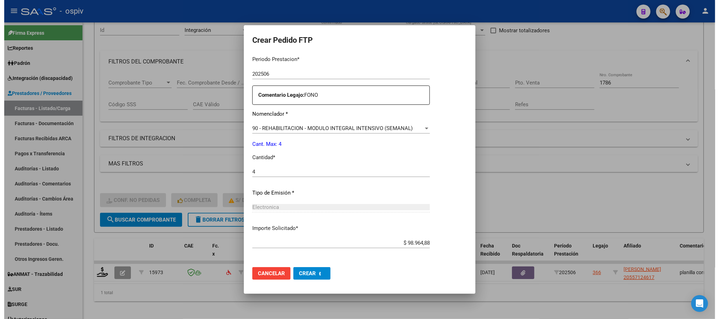
scroll to position [0, 0]
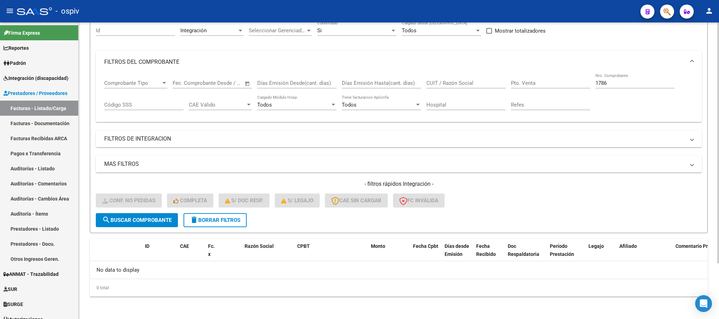
click at [616, 83] on input "1786" at bounding box center [635, 83] width 79 height 6
type input "1"
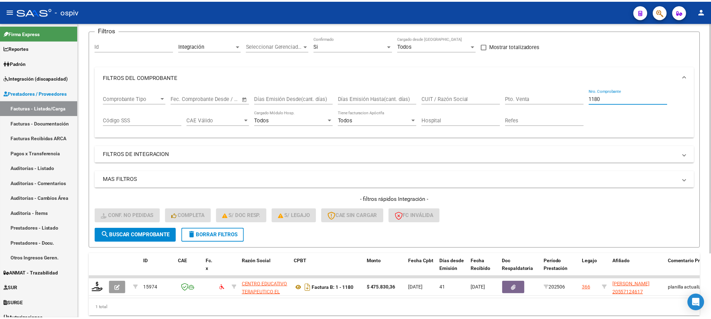
scroll to position [69, 0]
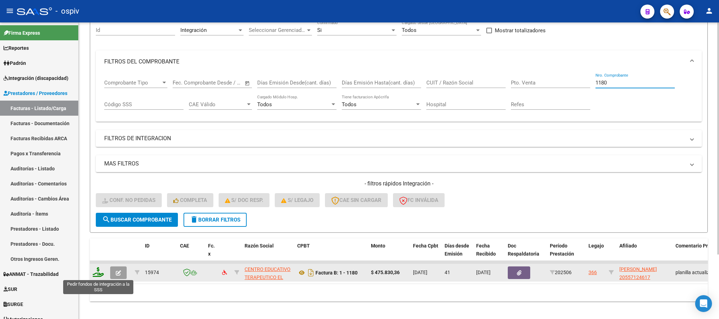
type input "1180"
click at [101, 271] on icon at bounding box center [98, 273] width 11 height 10
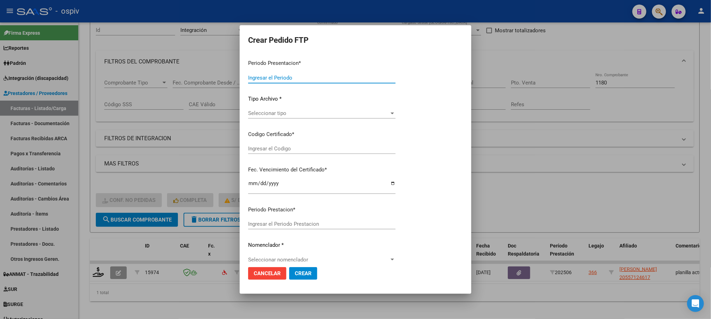
type input "202507"
type input "202506"
type input "$ 475.830,36"
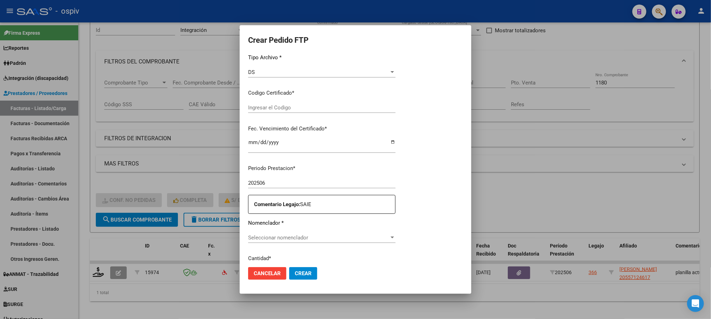
type input "ARG02000557124612023022220280222SFE168"
type input "2028-02-22"
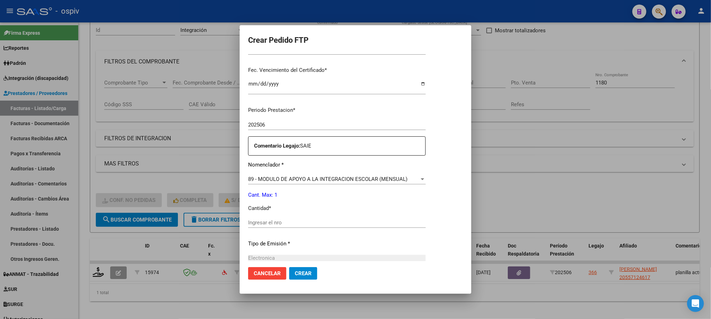
scroll to position [194, 0]
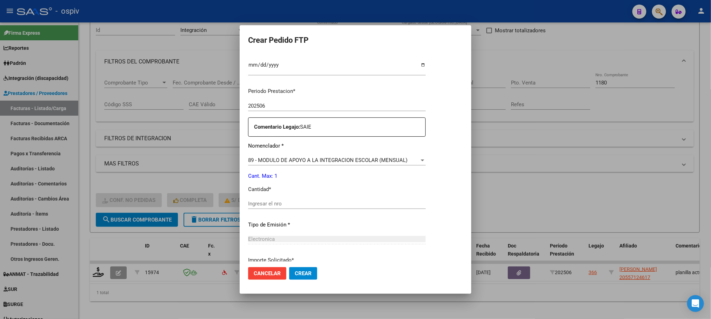
click at [339, 203] on input "Ingresar el nro" at bounding box center [337, 204] width 178 height 6
type input "1"
click at [289, 268] on button "Crear" at bounding box center [303, 274] width 28 height 13
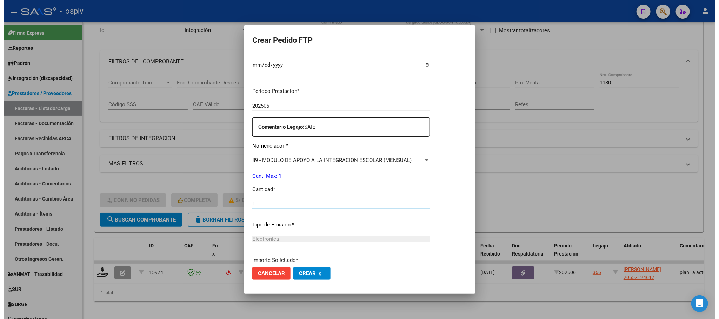
scroll to position [0, 0]
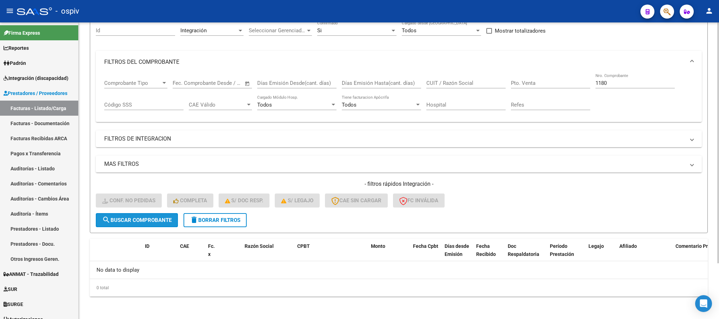
click at [149, 218] on span "search Buscar Comprobante" at bounding box center [137, 220] width 70 height 6
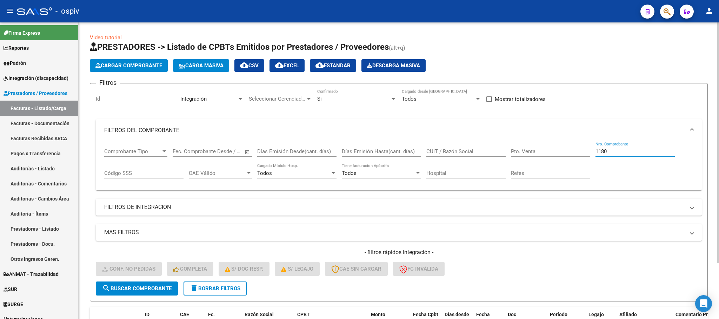
click at [613, 151] on input "1180" at bounding box center [635, 152] width 79 height 6
type input "1"
click at [152, 289] on span "search Buscar Comprobante" at bounding box center [137, 289] width 70 height 6
click at [612, 153] on input "493" at bounding box center [635, 152] width 79 height 6
type input "4"
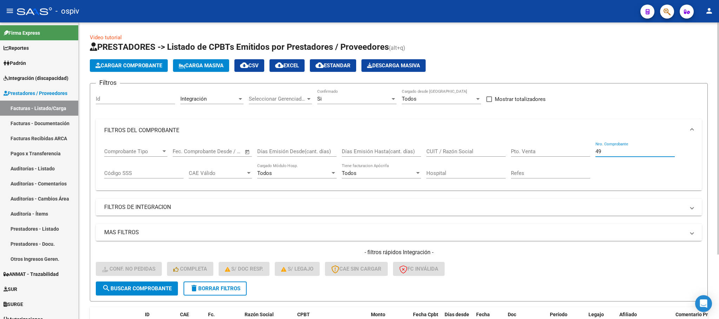
type input "493"
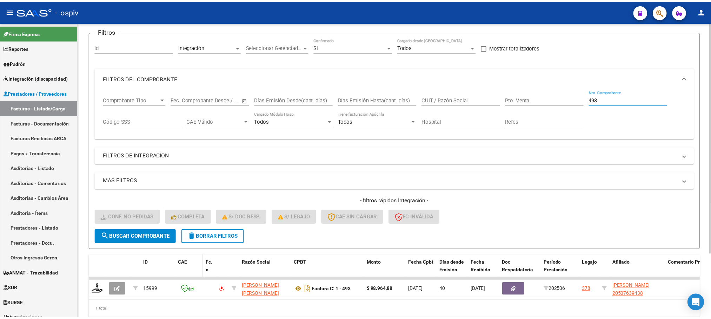
scroll to position [82, 0]
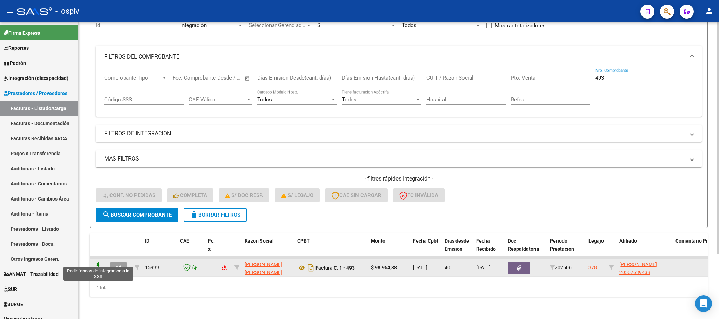
click at [95, 263] on icon at bounding box center [98, 268] width 11 height 10
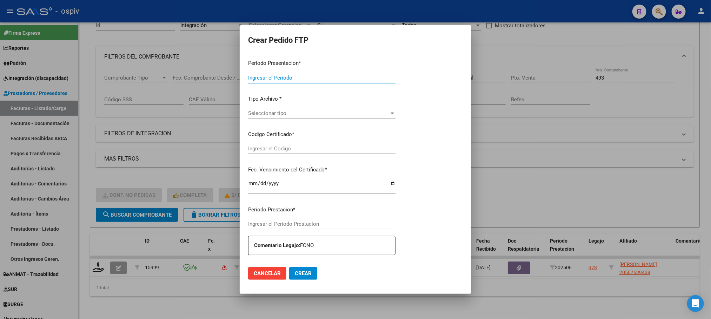
type input "202507"
type input "202506"
type input "$ 98.964,88"
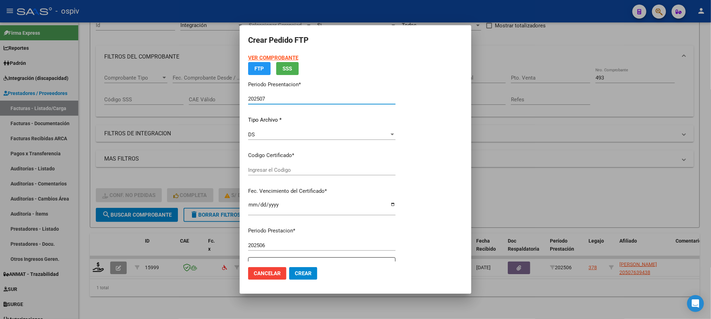
type input "ARG02000507639432018091220250912BSAS448"
type input "2025-09-12"
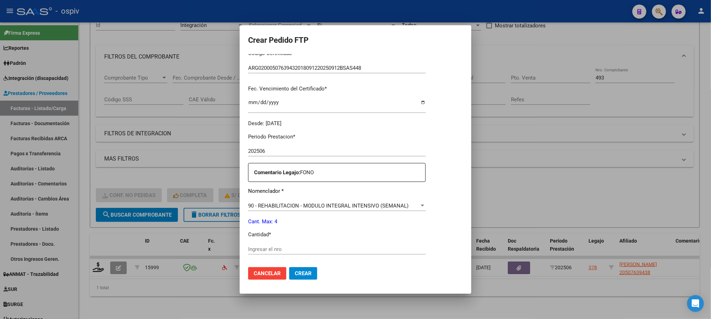
scroll to position [194, 0]
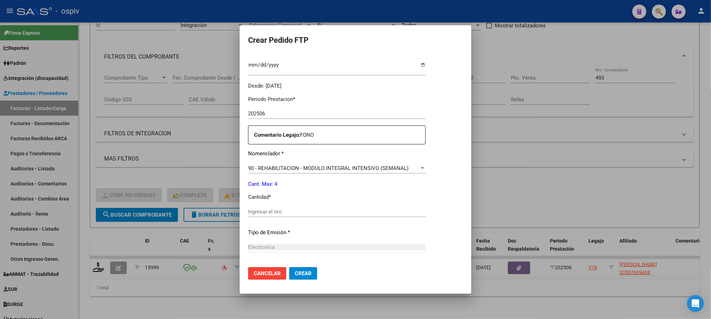
click at [321, 211] on input "Ingresar el nro" at bounding box center [337, 212] width 178 height 6
type input "4"
click at [289, 268] on button "Crear" at bounding box center [303, 274] width 28 height 13
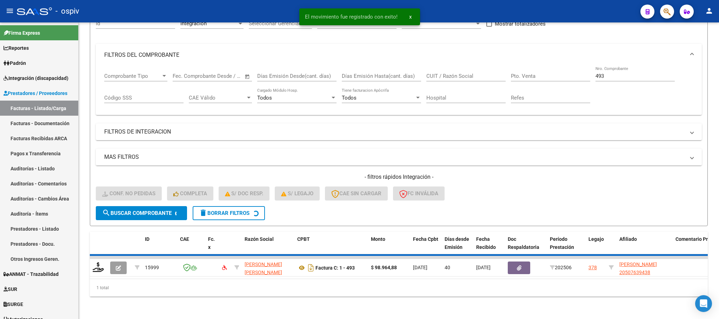
scroll to position [69, 0]
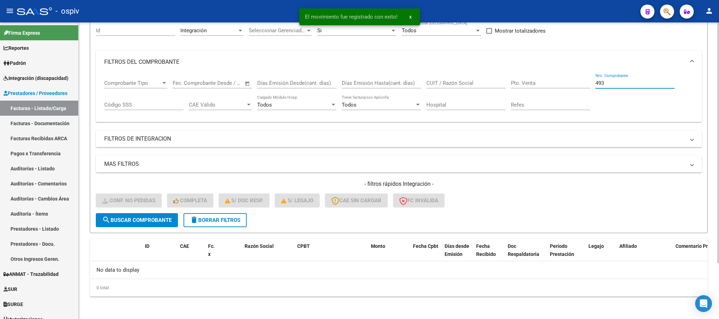
click at [635, 84] on input "493" at bounding box center [635, 83] width 79 height 6
type input "4"
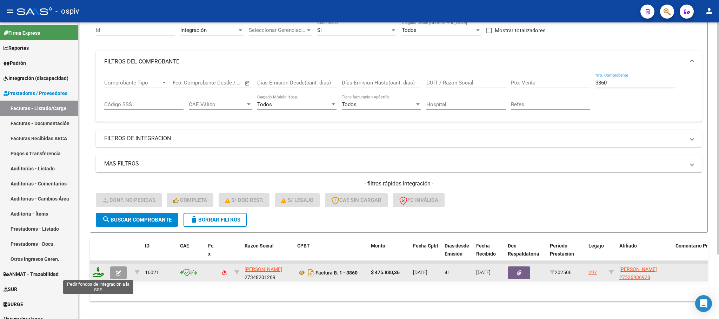
type input "3860"
click at [97, 274] on icon at bounding box center [98, 273] width 11 height 10
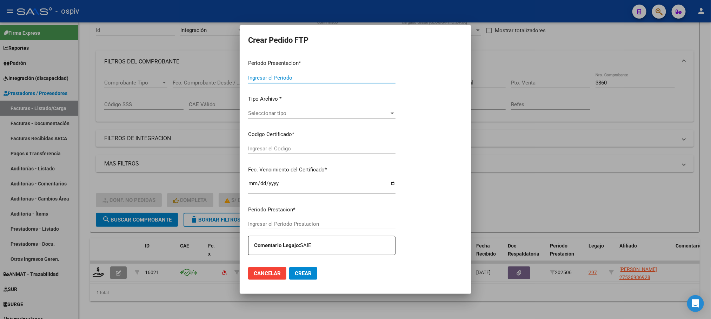
type input "202507"
type input "202506"
type input "$ 475.830,36"
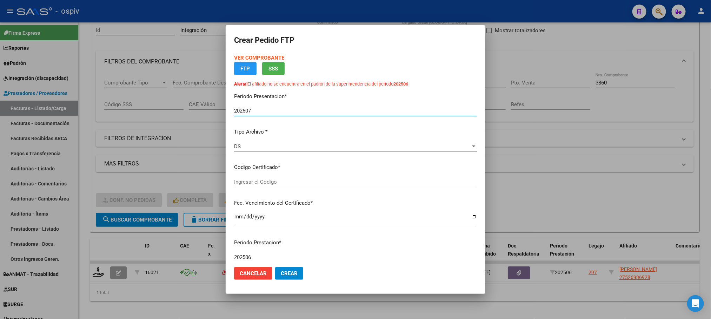
type input "ARG01000526936922025041120310411SAN164"
type input "2031-04-11"
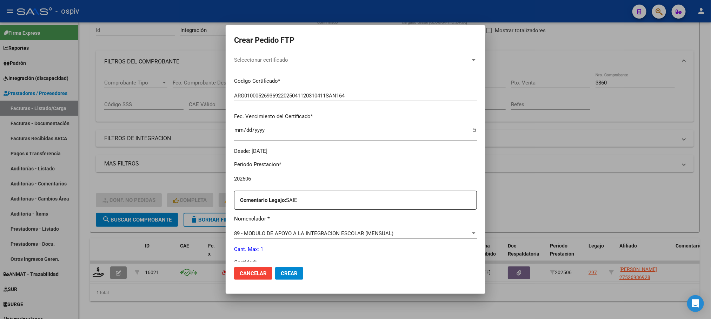
scroll to position [175, 0]
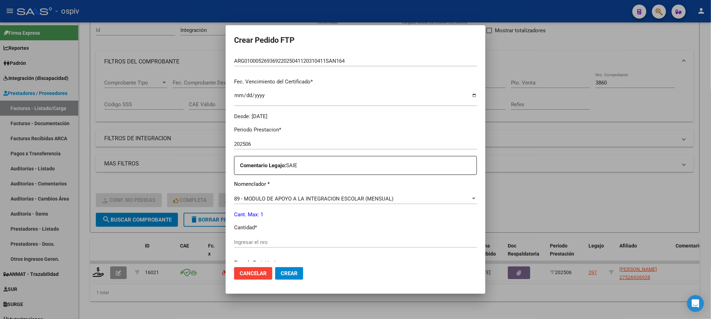
click at [284, 243] on input "Ingresar el nro" at bounding box center [355, 242] width 243 height 6
type input "1"
click at [275, 268] on button "Crear" at bounding box center [289, 274] width 28 height 13
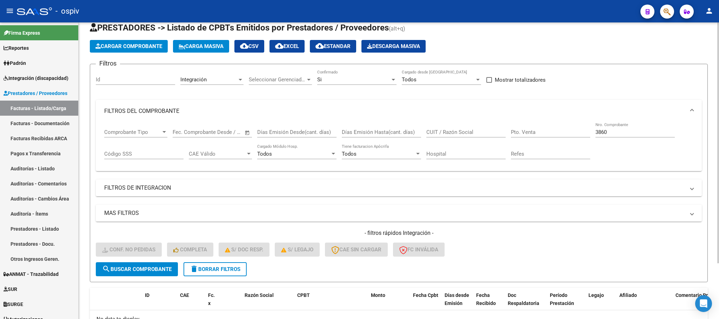
scroll to position [0, 0]
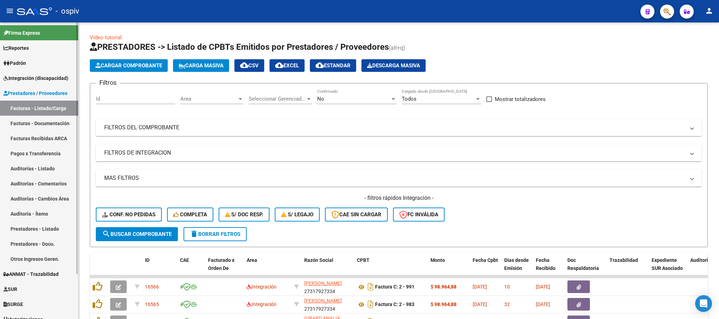
click at [21, 76] on span "Integración (discapacidad)" at bounding box center [36, 78] width 65 height 8
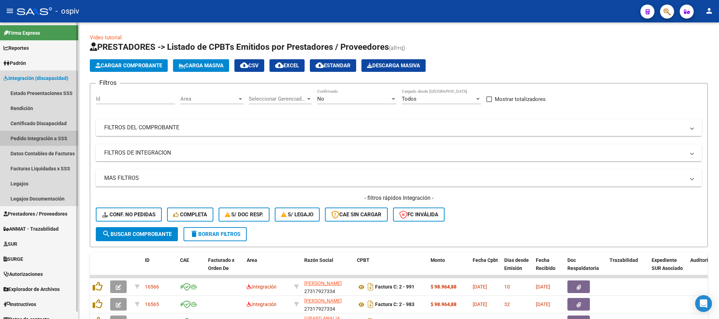
click at [31, 140] on link "Pedido Integración a SSS" at bounding box center [39, 138] width 78 height 15
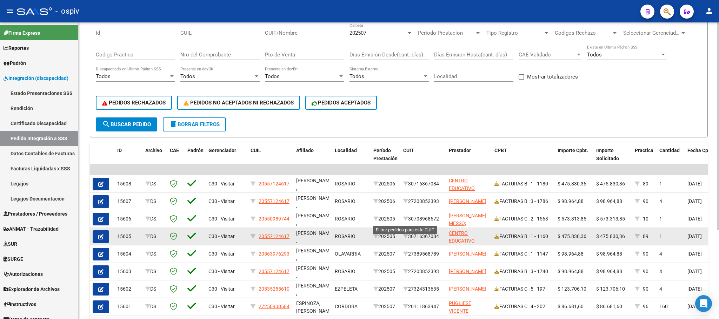
scroll to position [88, 0]
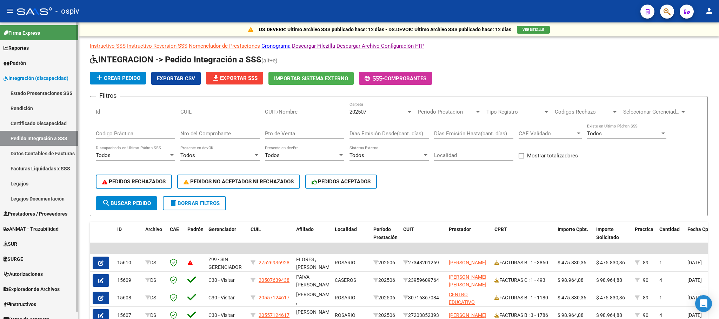
click at [24, 184] on link "Legajos" at bounding box center [39, 183] width 78 height 15
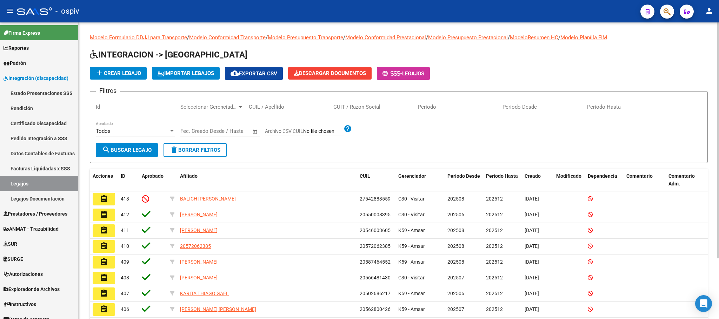
click at [293, 107] on input "CUIL / Apellido" at bounding box center [288, 107] width 79 height 6
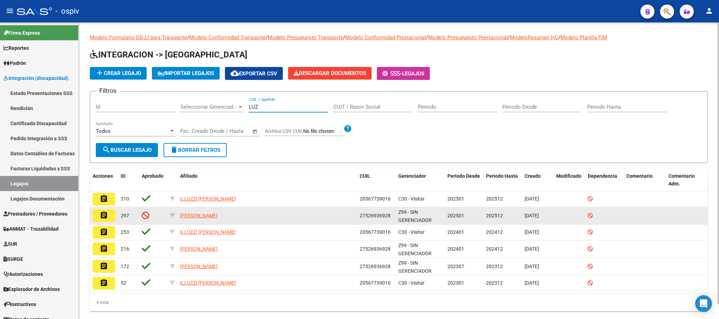
type input "LUZ"
click at [103, 214] on mat-icon "assignment" at bounding box center [104, 215] width 8 height 8
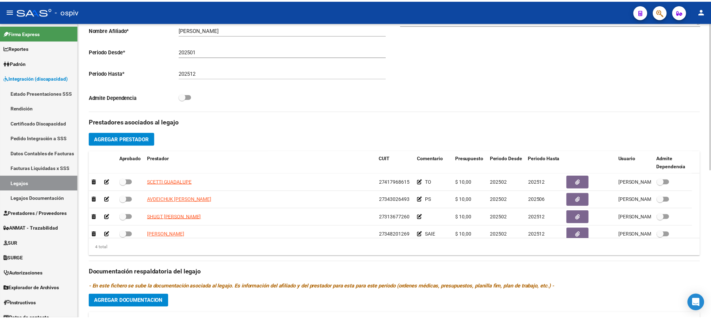
scroll to position [175, 0]
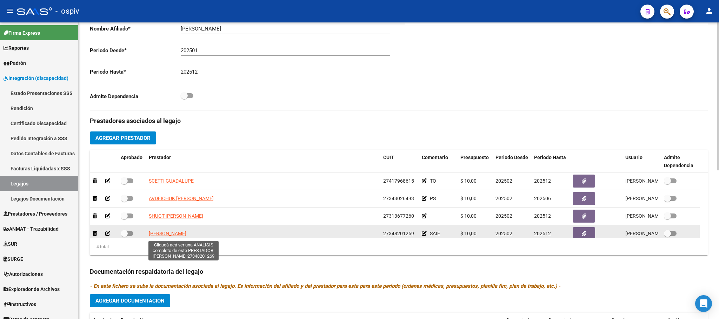
click at [186, 236] on span "[PERSON_NAME]" at bounding box center [168, 234] width 38 height 6
